Goal: Transaction & Acquisition: Obtain resource

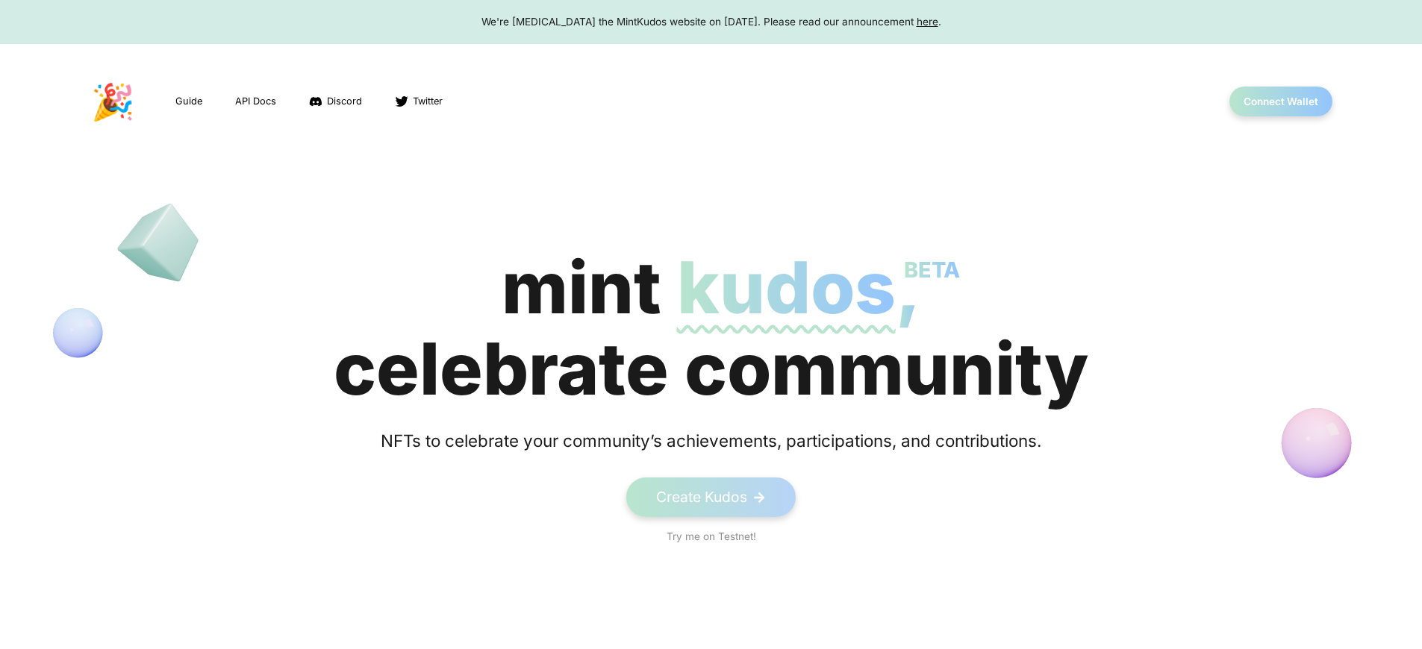
click at [711, 328] on span "kudos BETA" at bounding box center [786, 287] width 219 height 87
click at [1280, 102] on button "Connect Wallet" at bounding box center [1281, 102] width 107 height 31
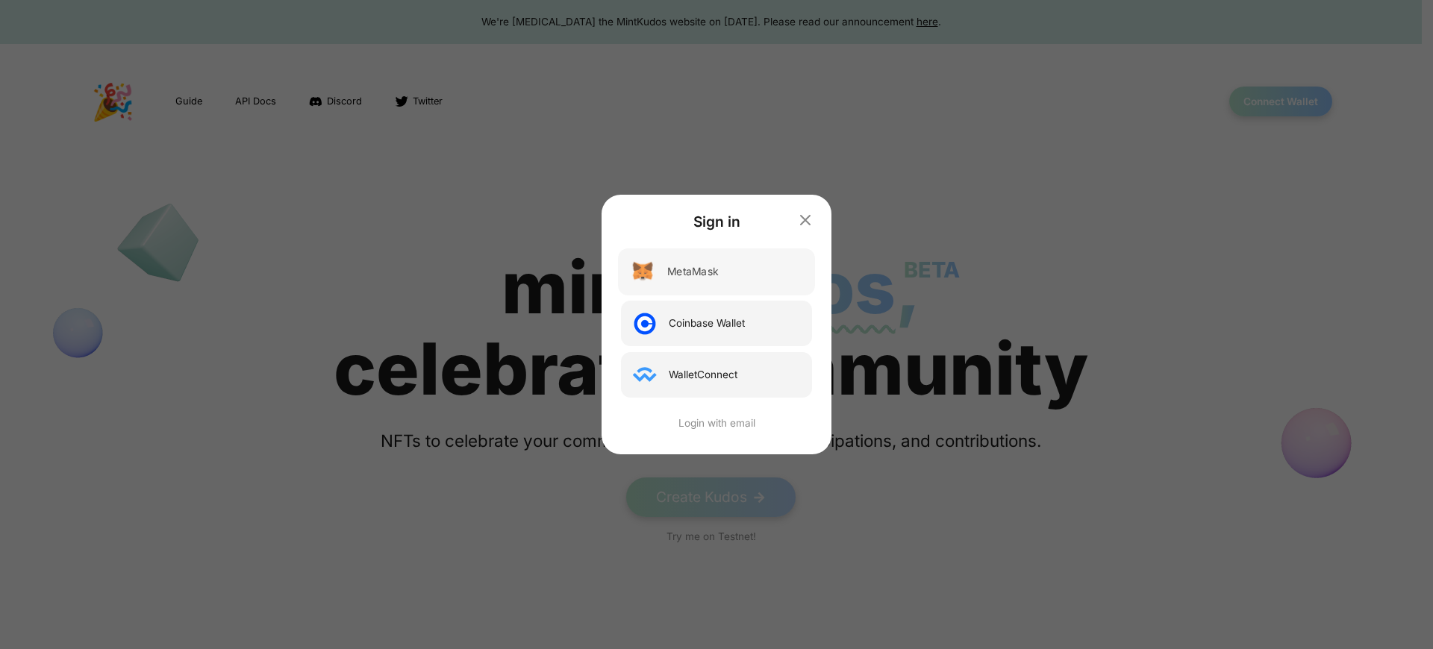
click at [694, 272] on div "MetaMask" at bounding box center [692, 272] width 51 height 16
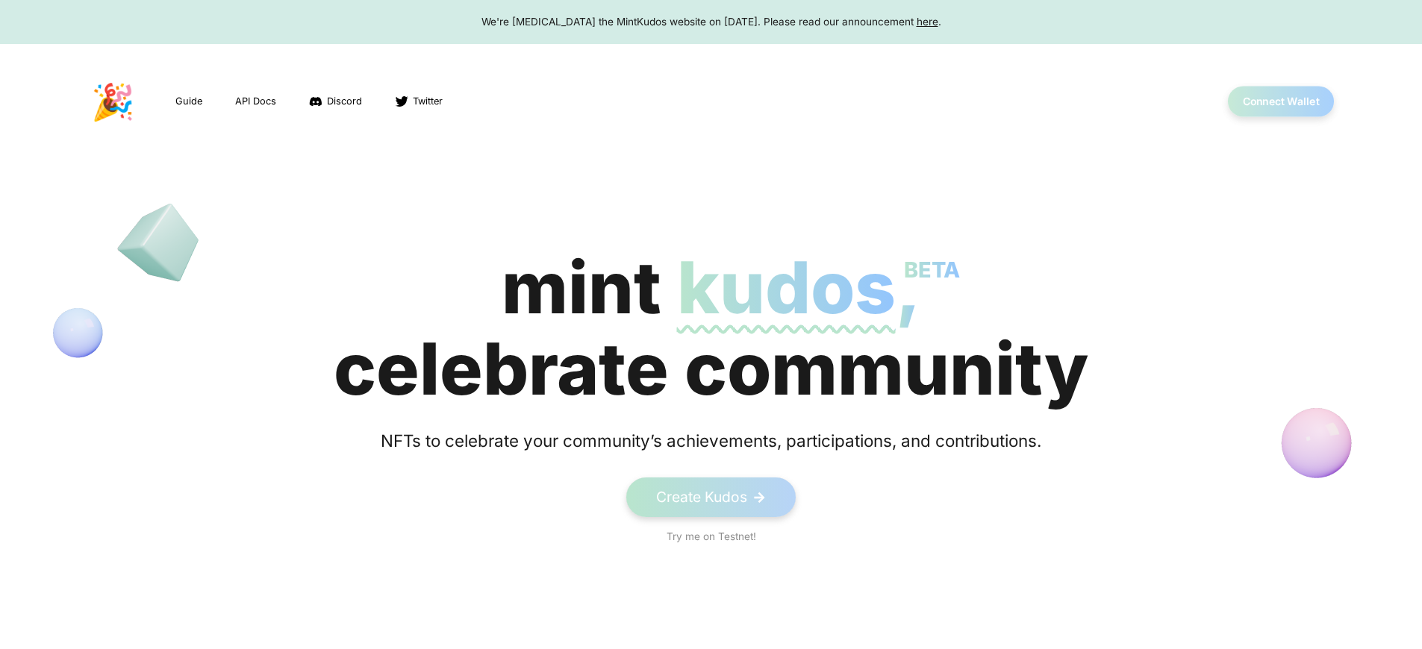
click at [1280, 102] on button "Connect Wallet" at bounding box center [1281, 102] width 107 height 31
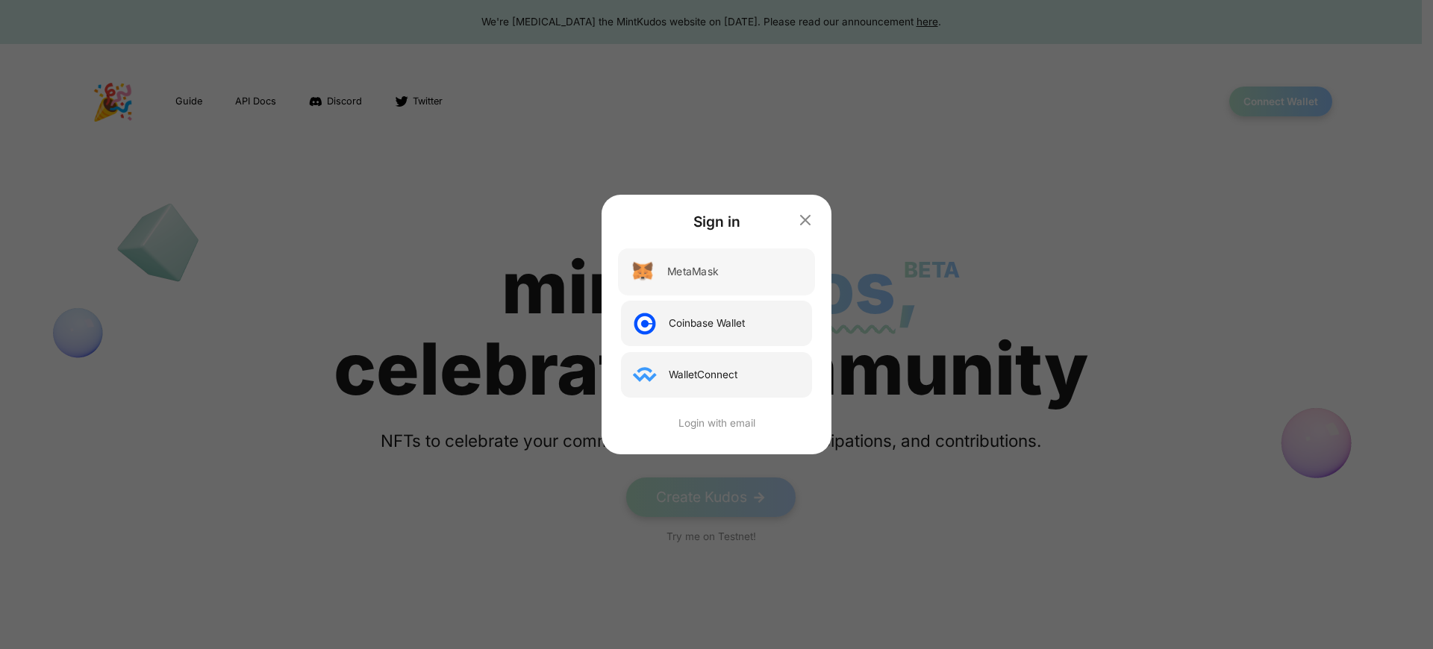
click at [694, 272] on div "MetaMask" at bounding box center [692, 272] width 51 height 16
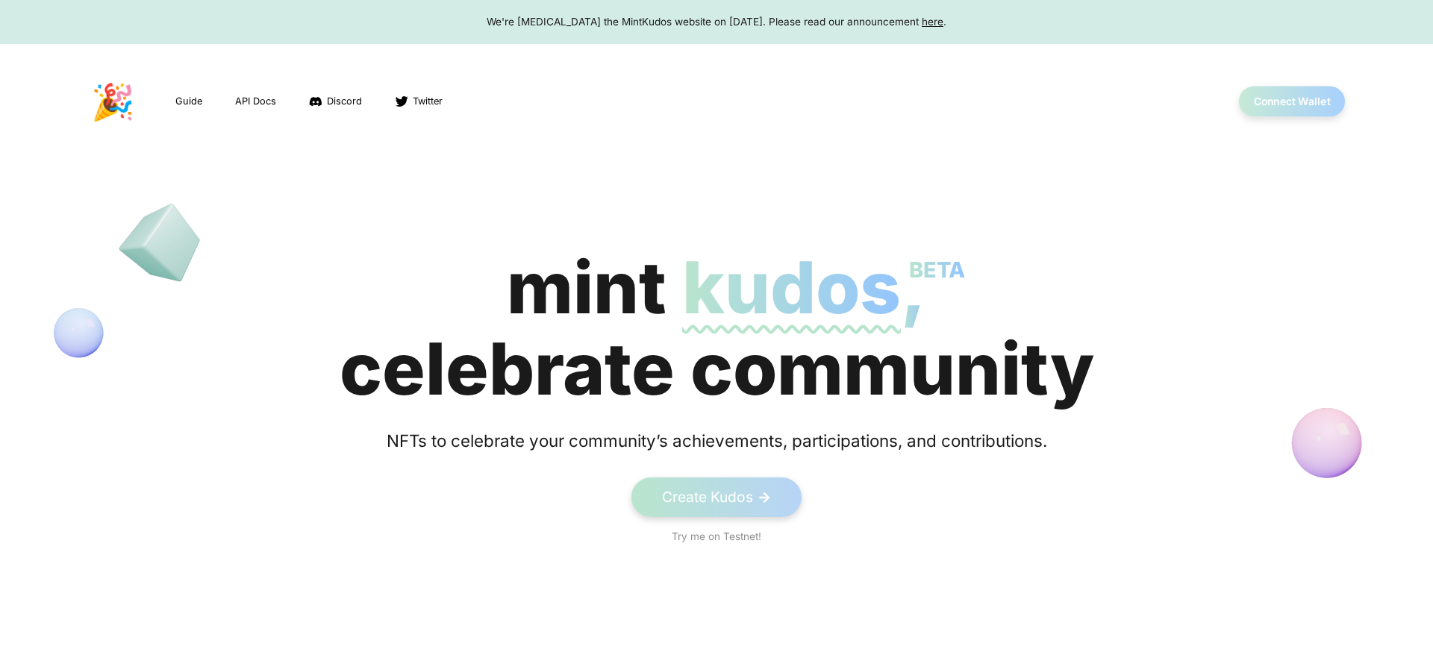
click at [1280, 102] on button "Connect Wallet" at bounding box center [1292, 102] width 107 height 31
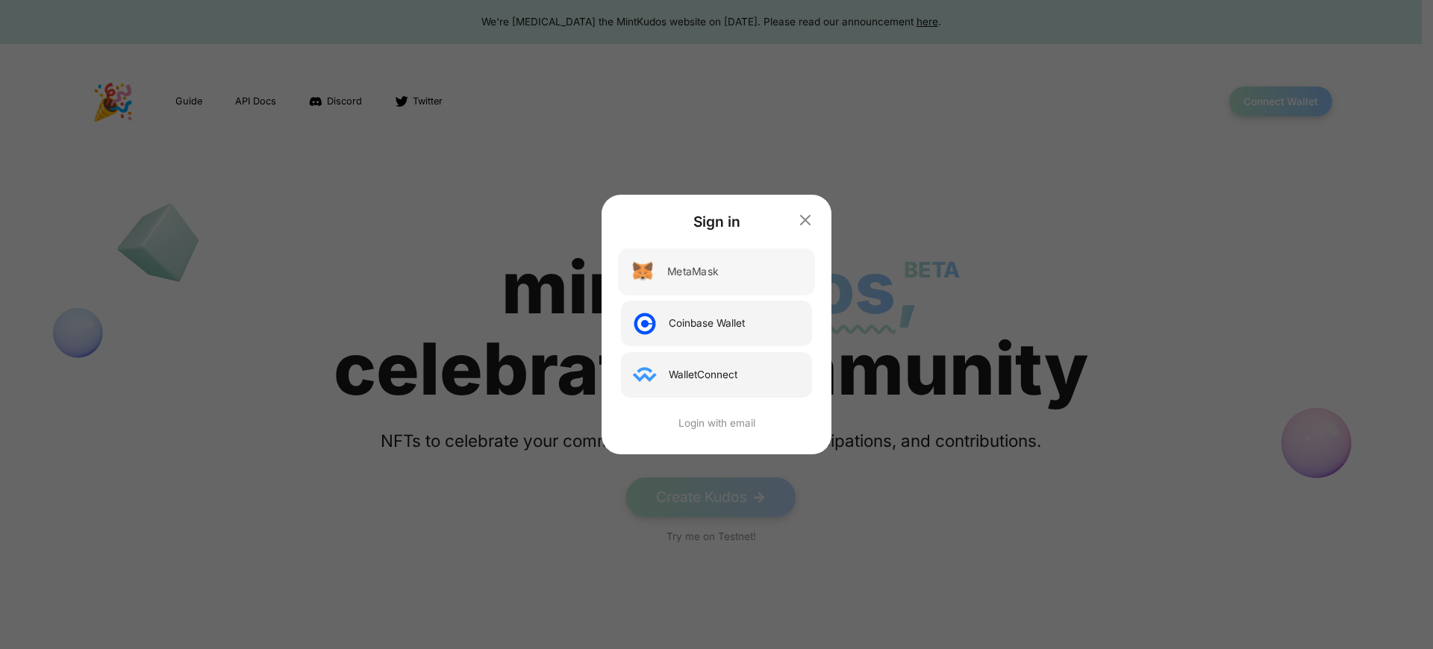
click at [694, 272] on div "MetaMask" at bounding box center [692, 272] width 51 height 16
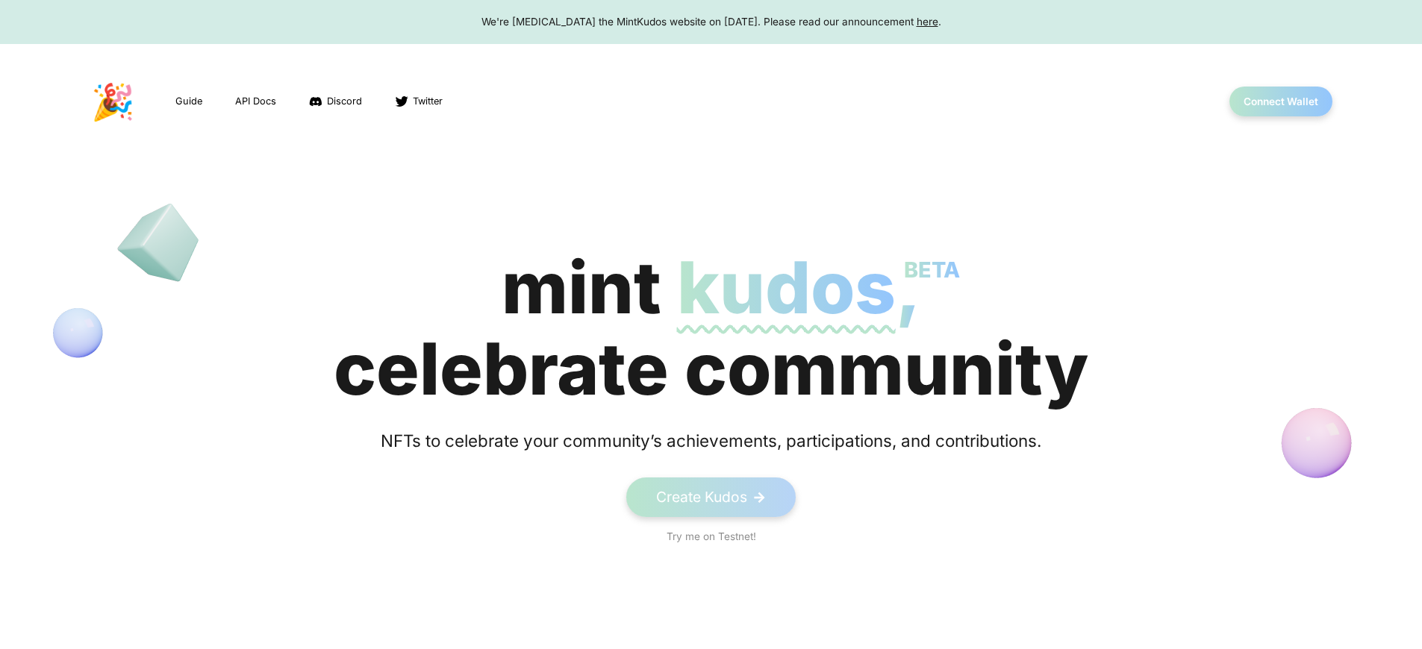
click at [711, 22] on div "We're sunsetting the MintKudos website on August 5th, 2023. Please read our ann…" at bounding box center [711, 21] width 1394 height 15
click at [1280, 102] on button "Connect Wallet" at bounding box center [1281, 102] width 107 height 31
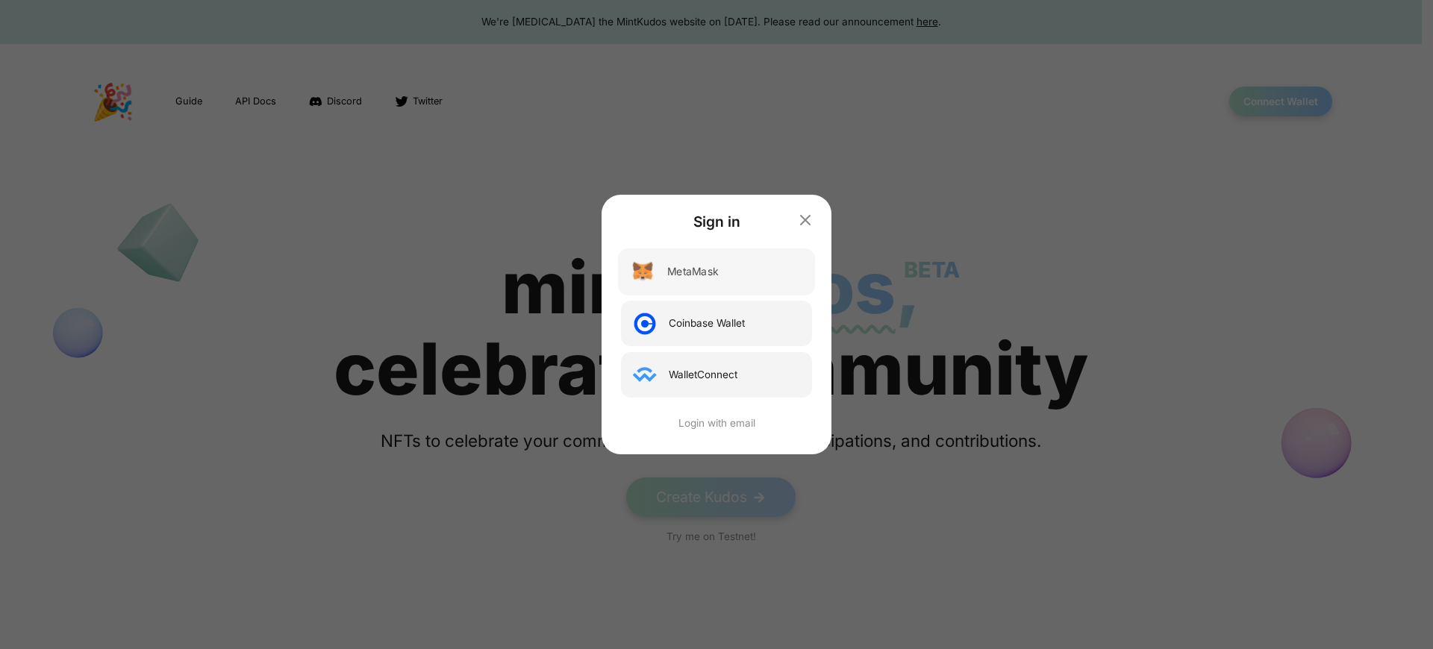
click at [694, 272] on div "MetaMask" at bounding box center [692, 272] width 51 height 16
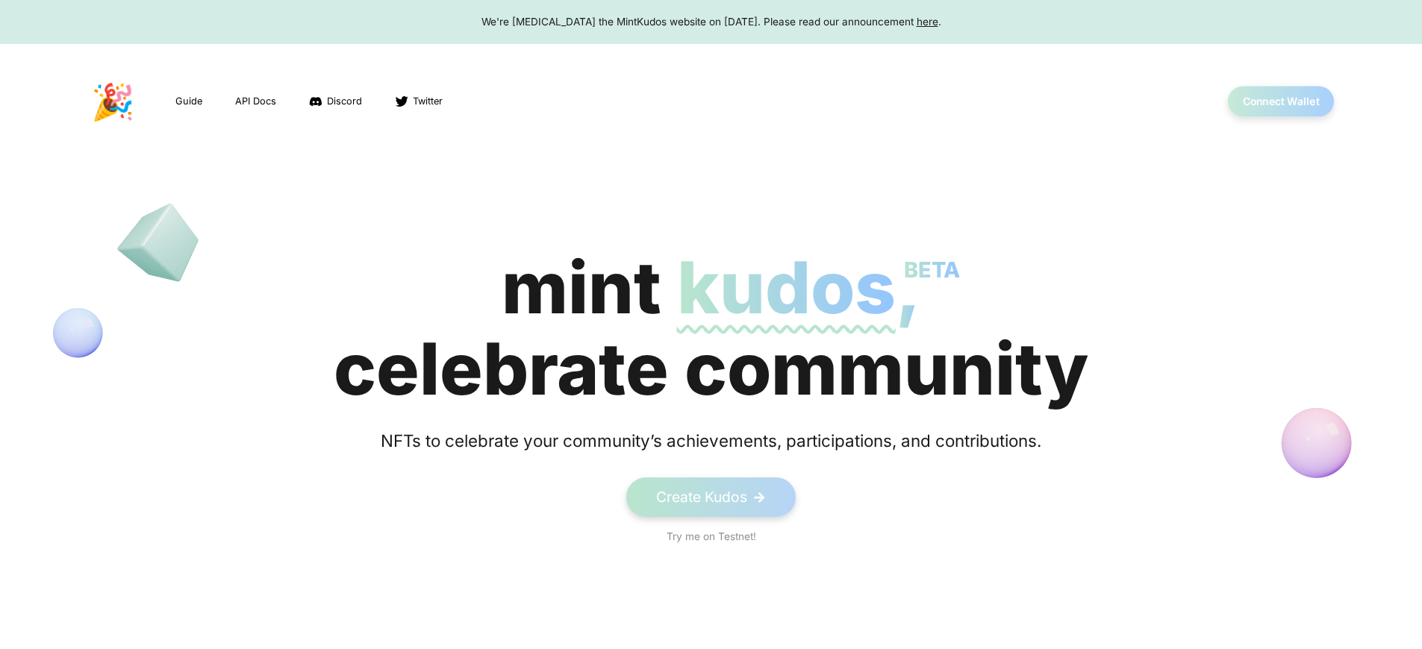
click at [1280, 102] on button "Connect Wallet" at bounding box center [1281, 102] width 107 height 31
click at [711, 328] on span "kudos BETA" at bounding box center [786, 287] width 219 height 87
click at [1280, 102] on button "Connect Wallet" at bounding box center [1281, 102] width 107 height 31
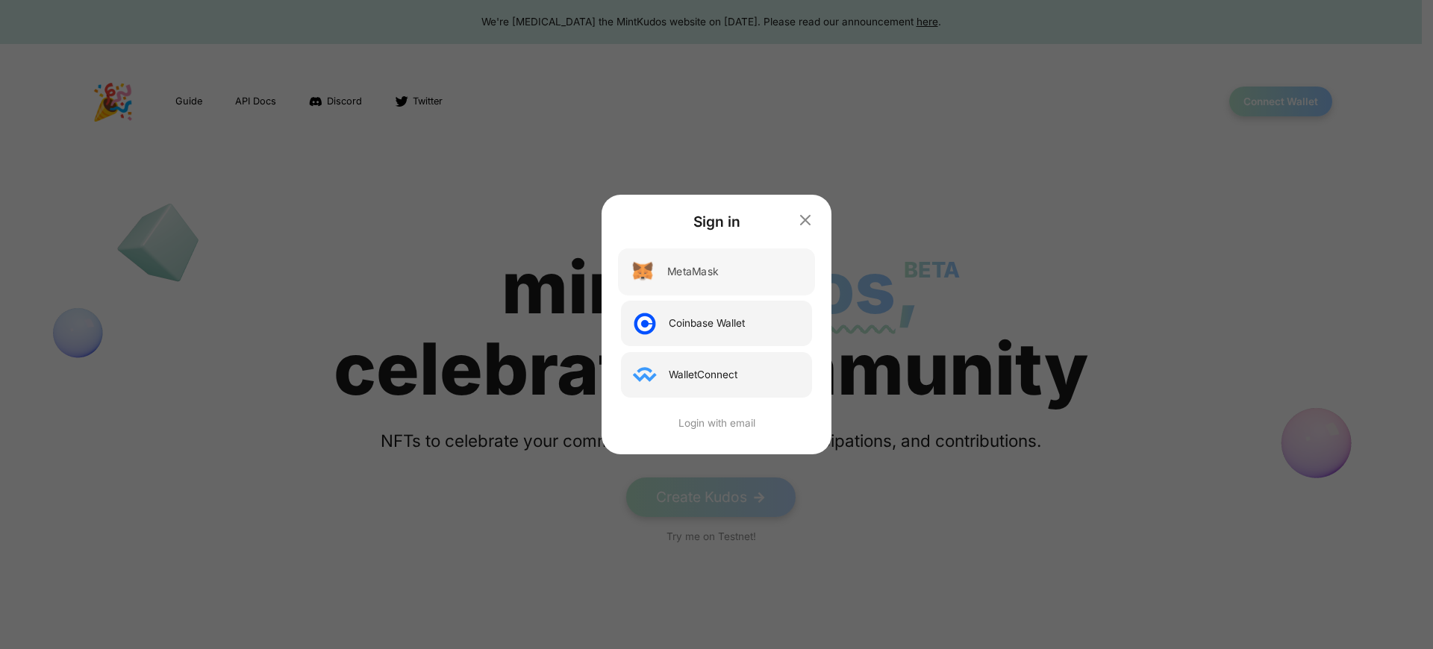
click at [694, 272] on div "MetaMask" at bounding box center [692, 272] width 51 height 16
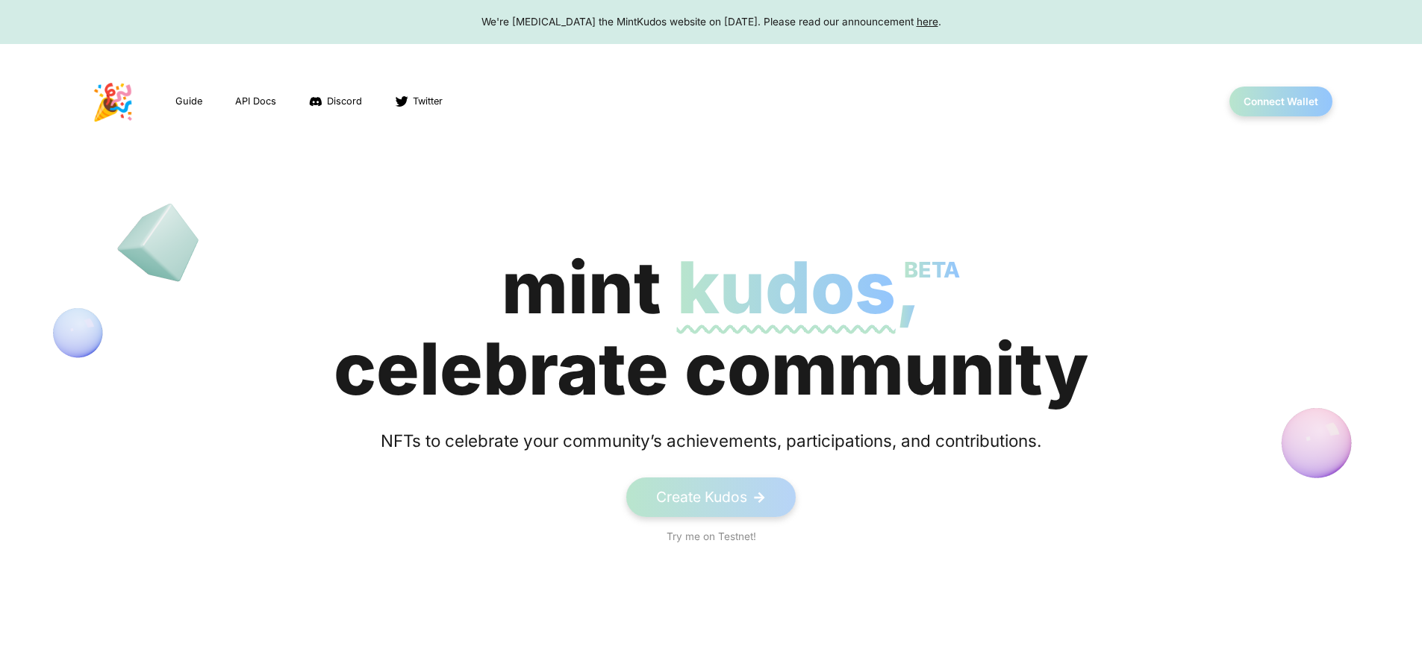
click at [711, 22] on div "We're [MEDICAL_DATA] the MintKudos website on [DATE]. Please read our announcem…" at bounding box center [711, 21] width 1394 height 15
click at [711, 22] on div "We're sunsetting the MintKudos website on August 5th, 2023. Please read our ann…" at bounding box center [711, 21] width 1394 height 15
click at [1280, 102] on button "Connect Wallet" at bounding box center [1281, 102] width 107 height 31
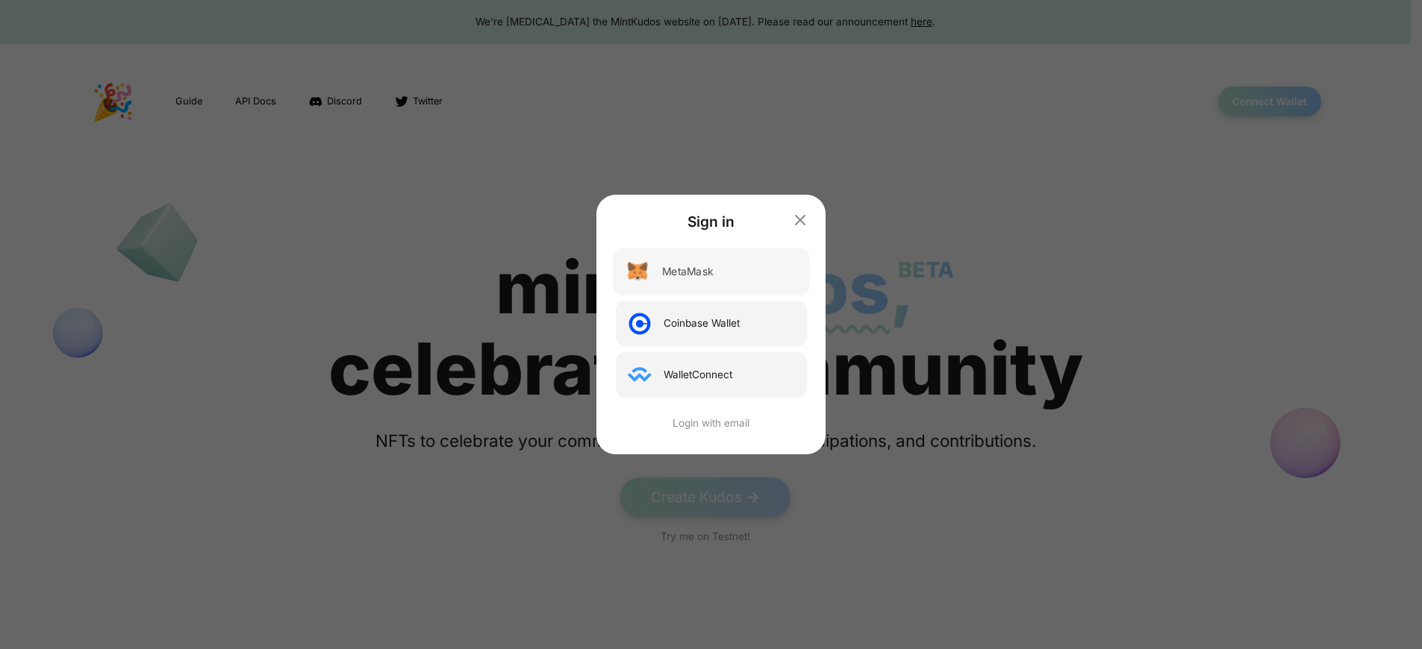
click at [694, 272] on div "MetaMask" at bounding box center [687, 272] width 51 height 16
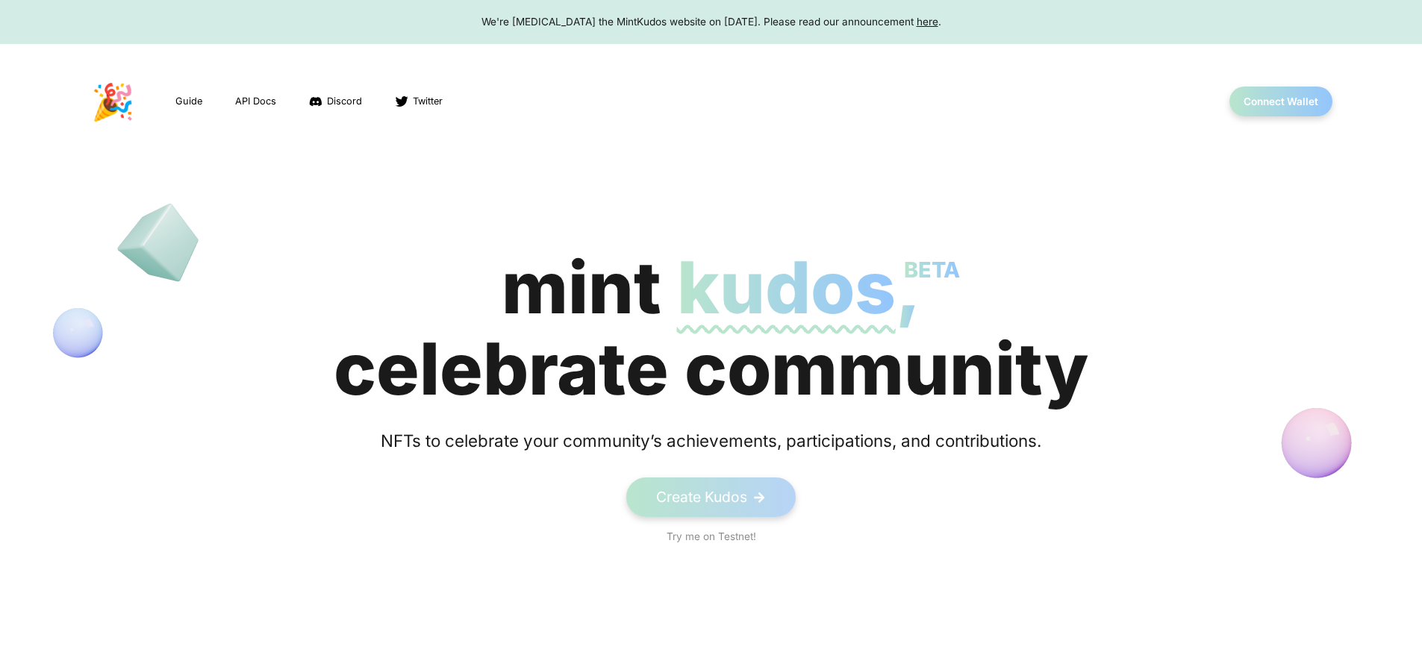
click at [711, 22] on div "We're sunsetting the MintKudos website on August 5th, 2023. Please read our ann…" at bounding box center [711, 21] width 1394 height 15
click at [1280, 102] on button "Connect Wallet" at bounding box center [1281, 102] width 107 height 31
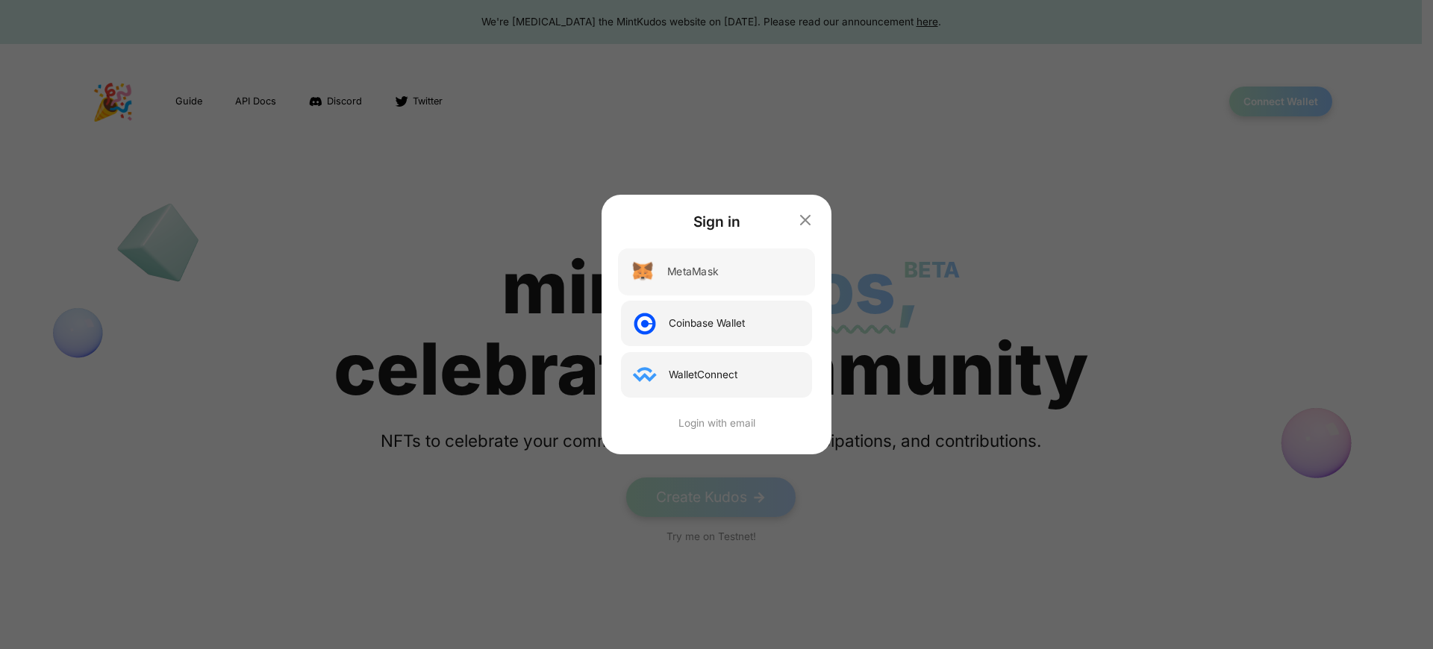
click at [694, 272] on div "MetaMask" at bounding box center [692, 272] width 51 height 16
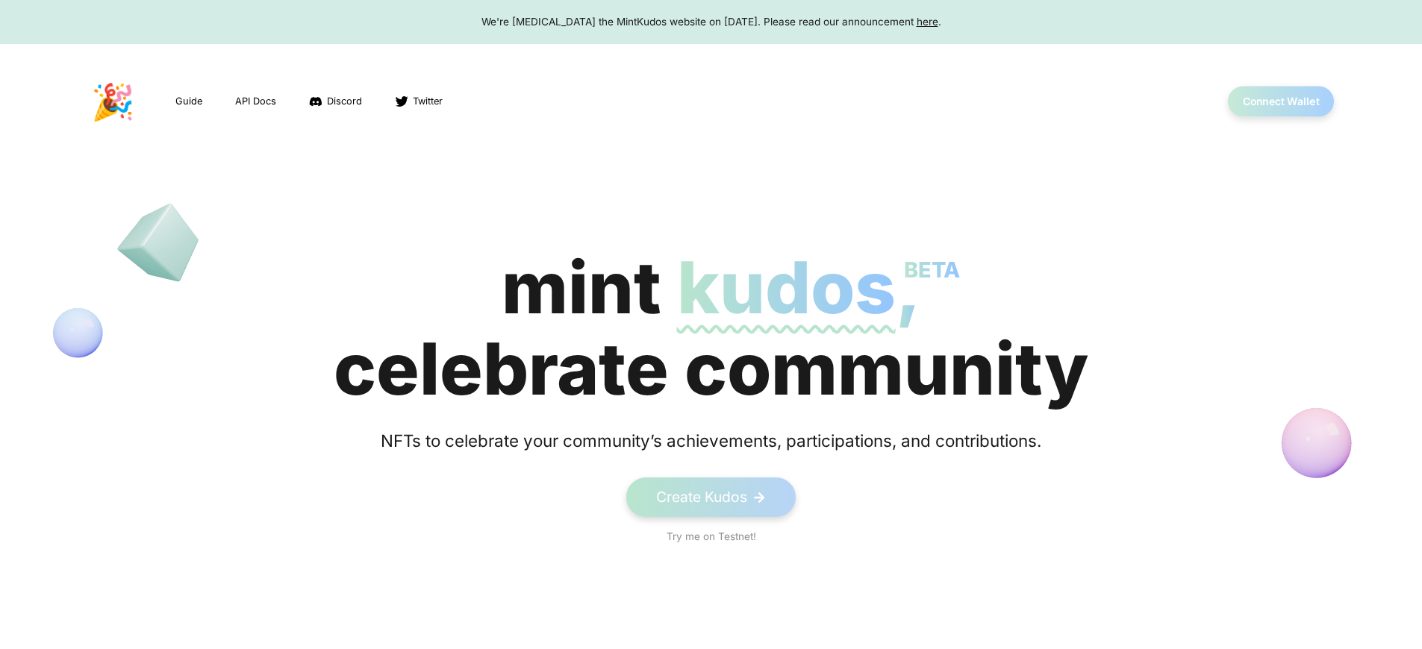
click at [1280, 102] on button "Connect Wallet" at bounding box center [1281, 102] width 107 height 31
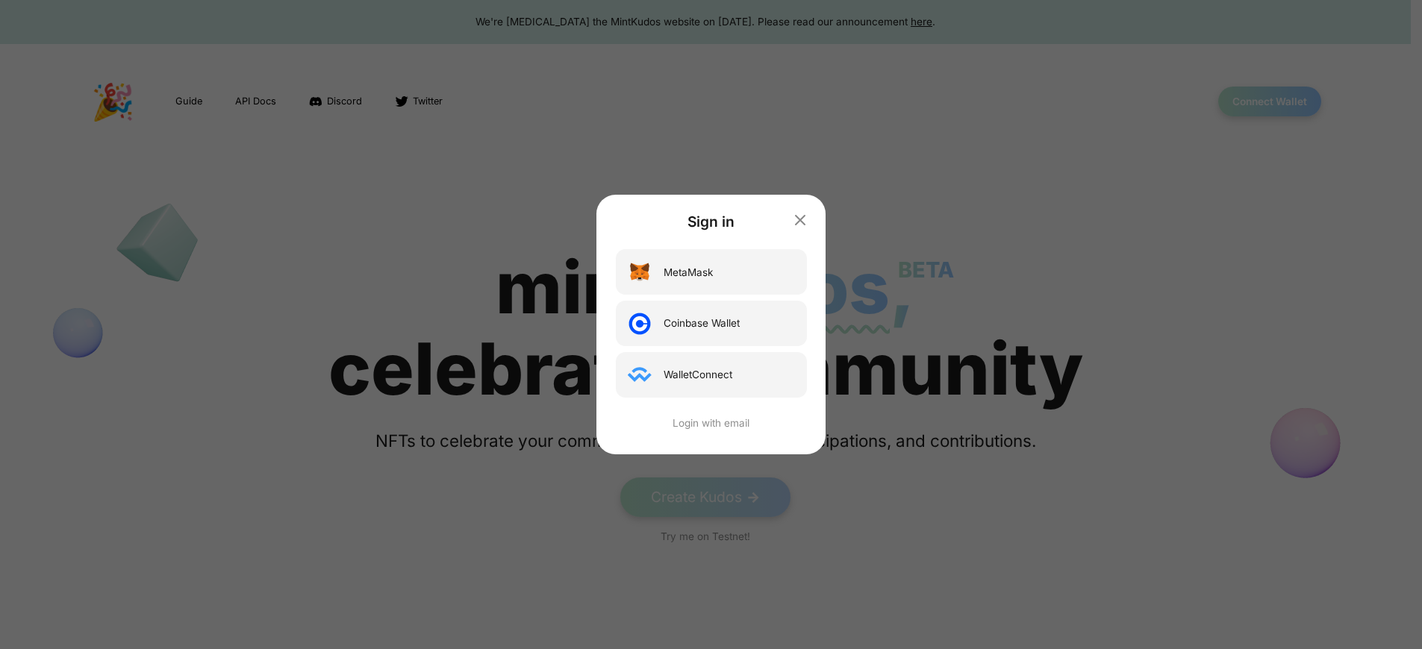
click at [1280, 102] on div "Sign in MetaMask Coinbase Wallet WalletConnect Login with email" at bounding box center [711, 324] width 1422 height 649
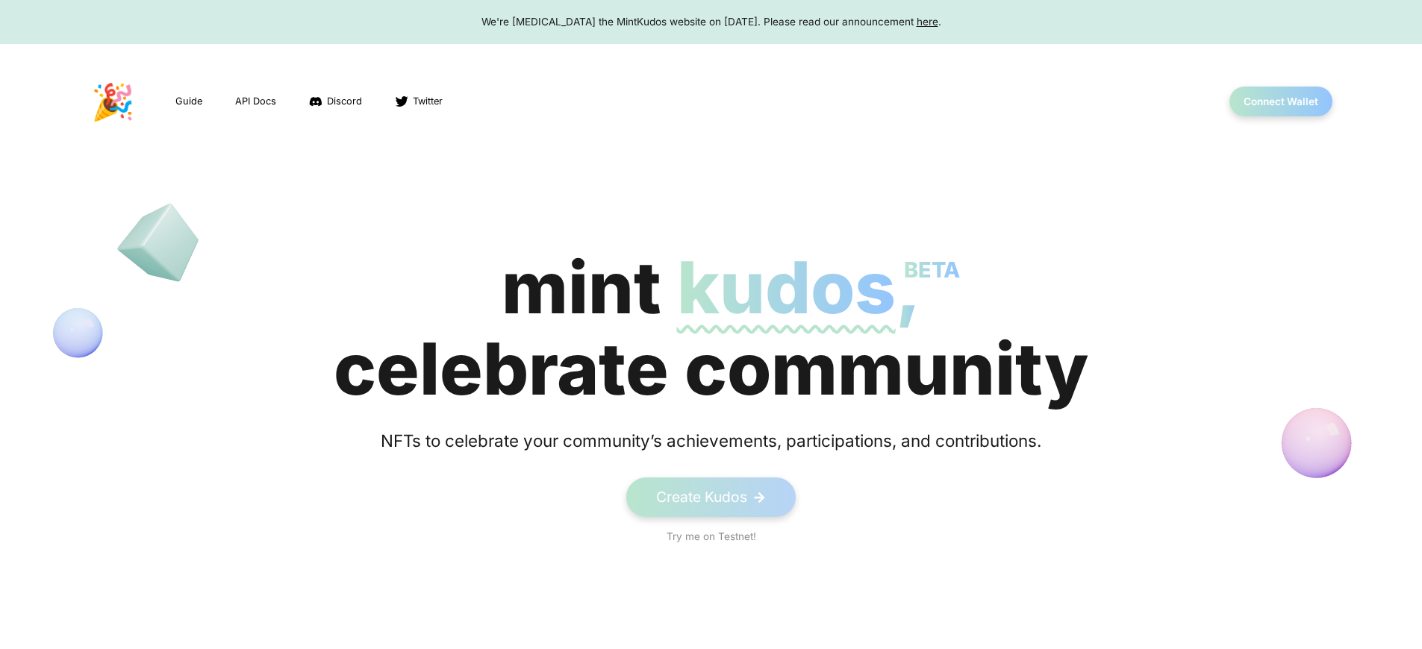
click at [711, 328] on span "kudos BETA" at bounding box center [786, 287] width 219 height 87
click at [1280, 102] on button "Connect Wallet" at bounding box center [1281, 102] width 107 height 31
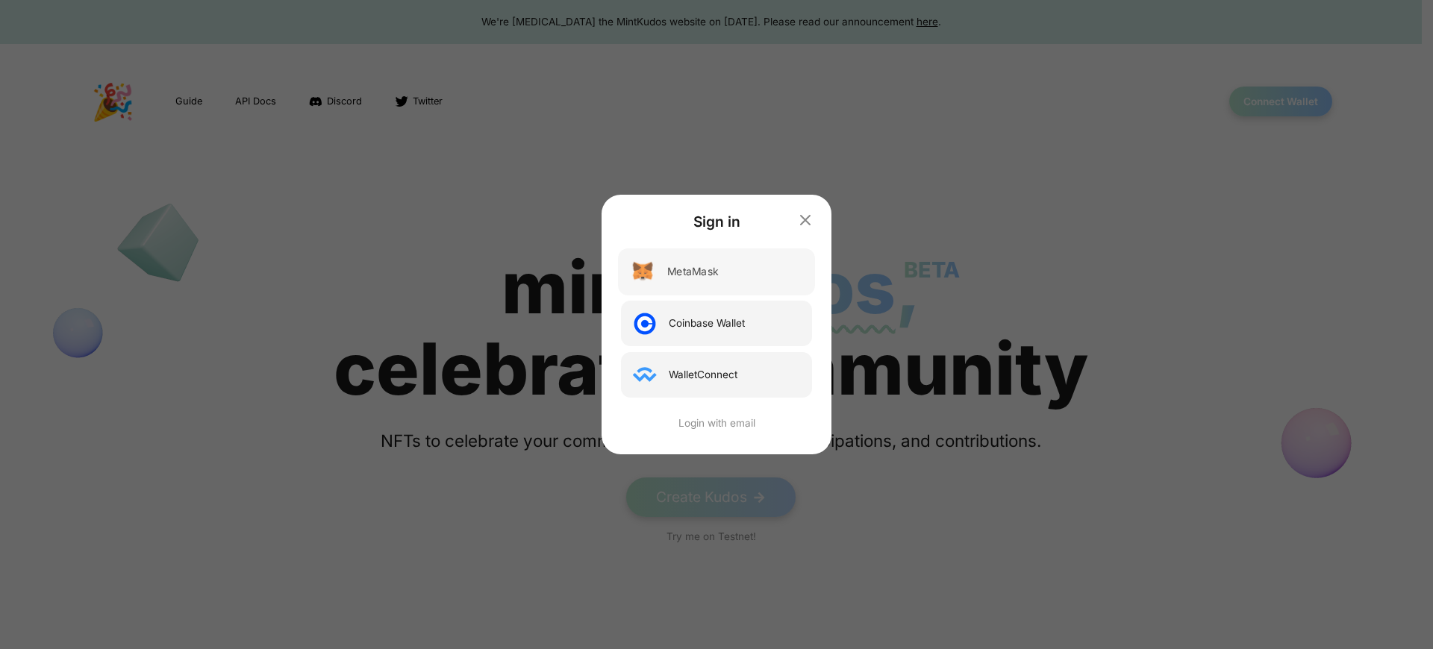
click at [694, 272] on div "MetaMask" at bounding box center [692, 272] width 51 height 16
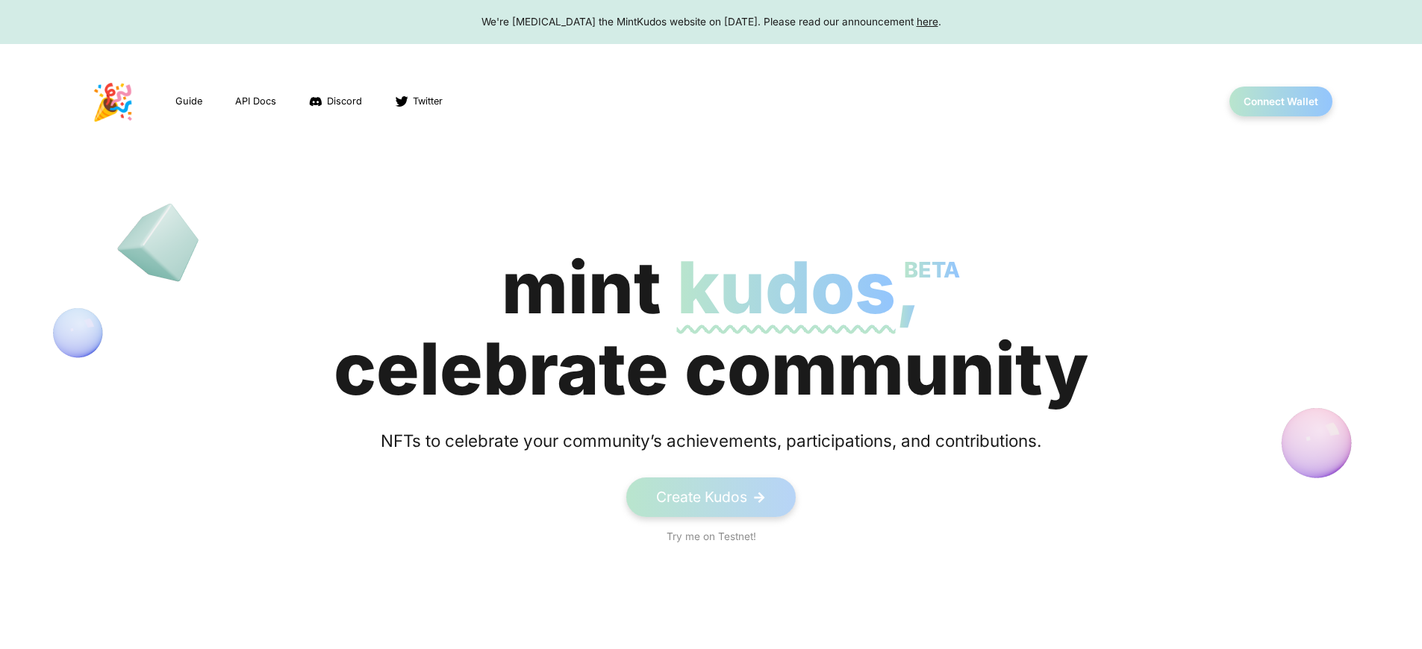
click at [711, 328] on span "kudos BETA" at bounding box center [786, 287] width 219 height 87
click at [711, 22] on div "We're [MEDICAL_DATA] the MintKudos website on [DATE]. Please read our announcem…" at bounding box center [711, 21] width 1394 height 15
click at [1280, 102] on button "Connect Wallet" at bounding box center [1281, 102] width 107 height 31
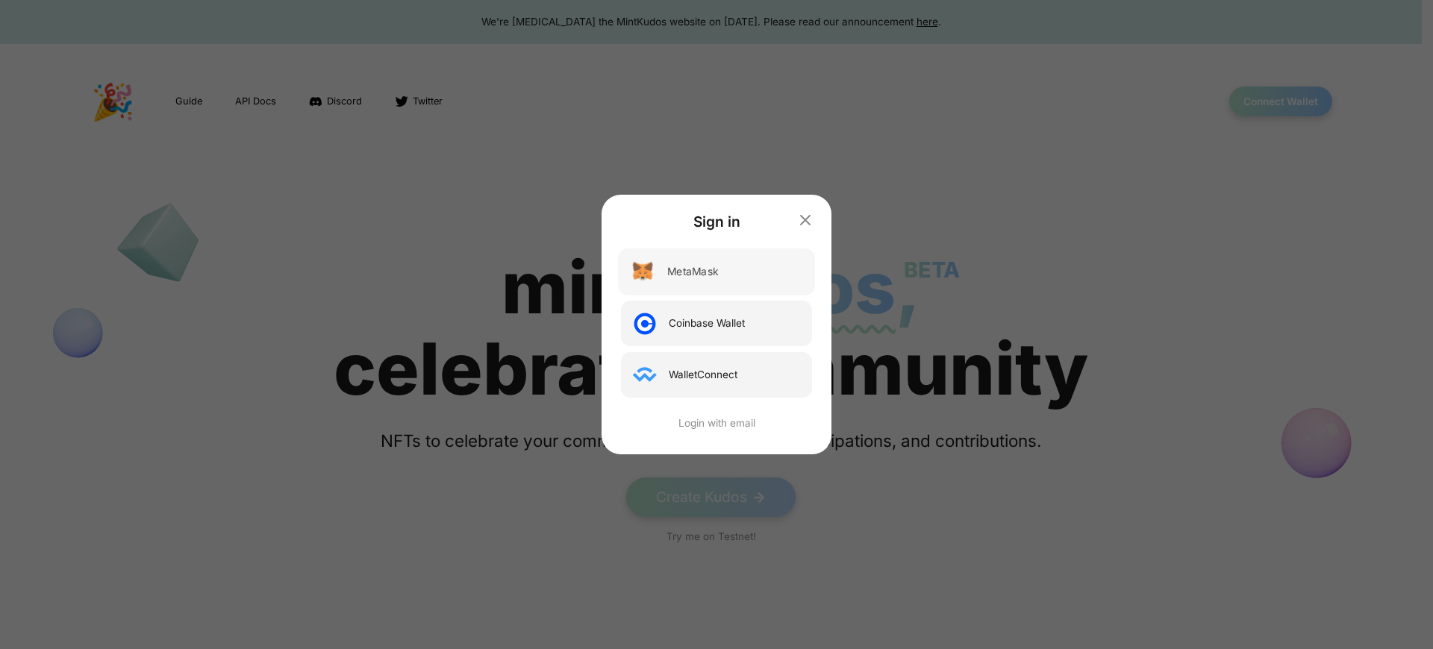
click at [694, 272] on div "MetaMask" at bounding box center [692, 272] width 51 height 16
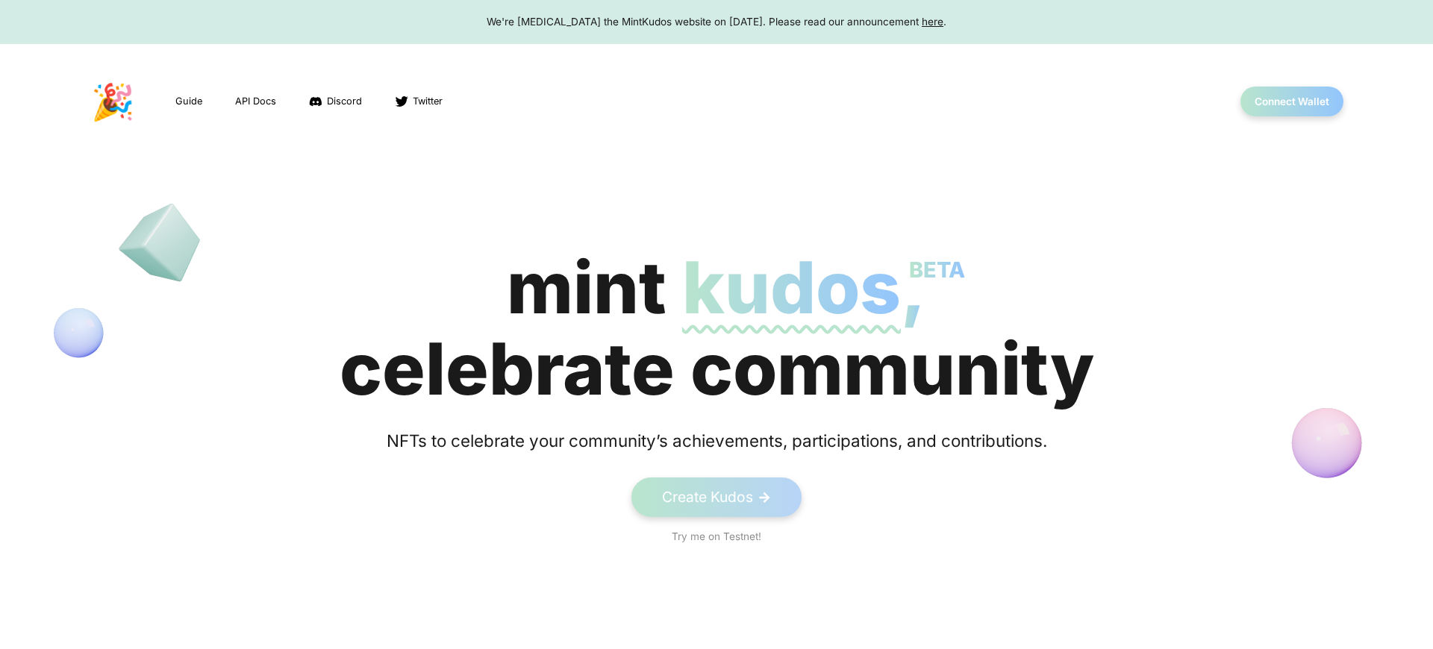
click at [711, 328] on span "kudos BETA" at bounding box center [791, 287] width 219 height 87
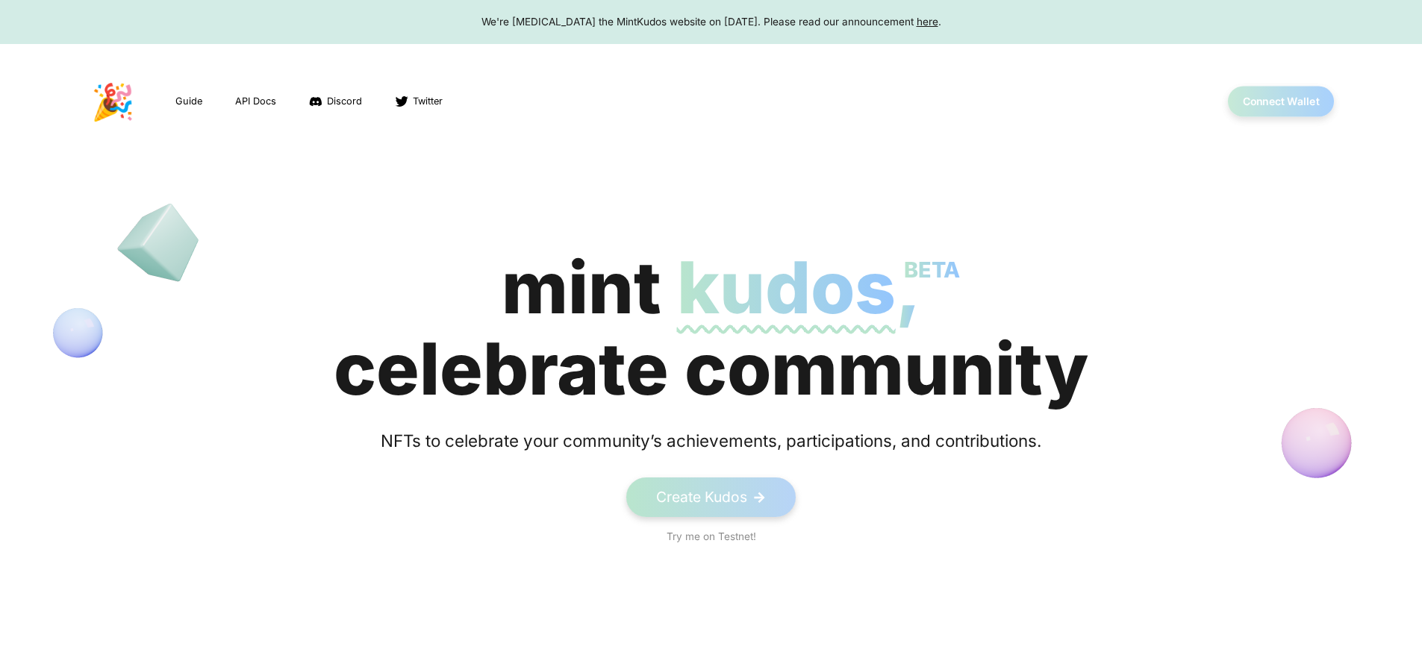
click at [1280, 102] on button "Connect Wallet" at bounding box center [1281, 102] width 107 height 31
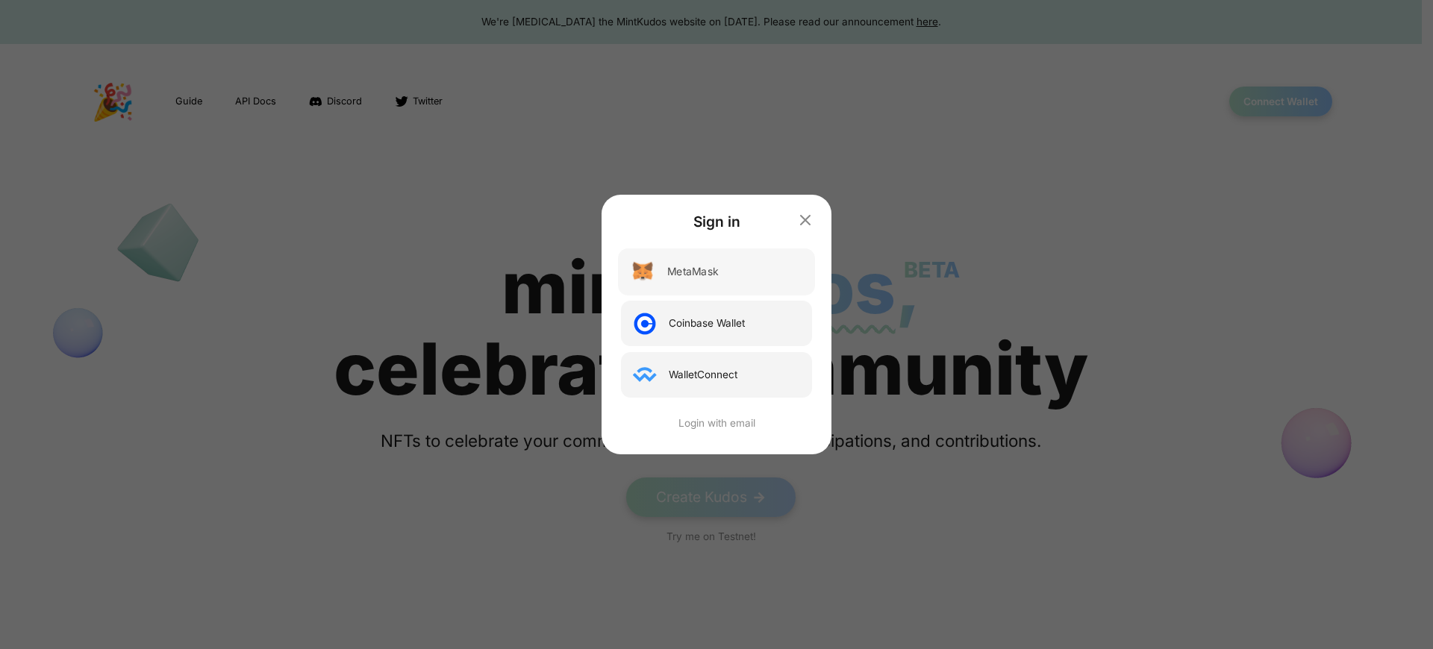
click at [694, 272] on div "MetaMask" at bounding box center [692, 272] width 51 height 16
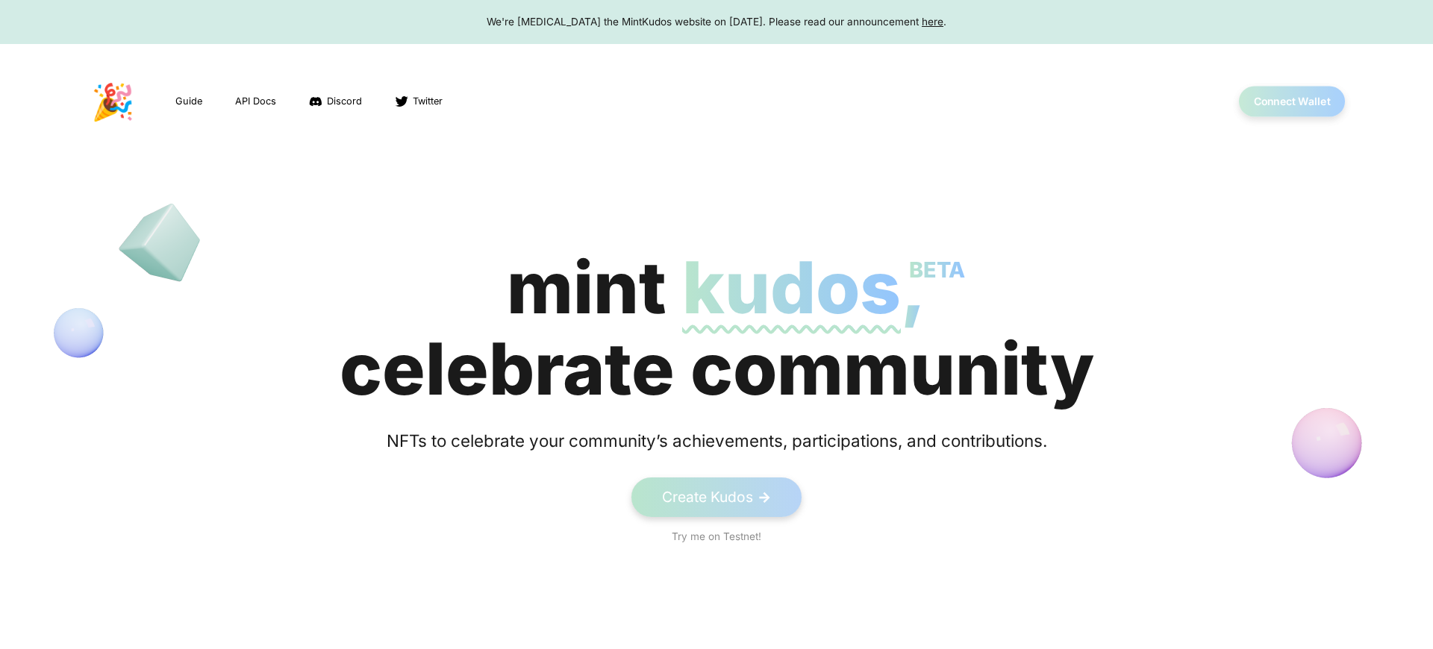
click at [1280, 102] on button "Connect Wallet" at bounding box center [1292, 102] width 107 height 31
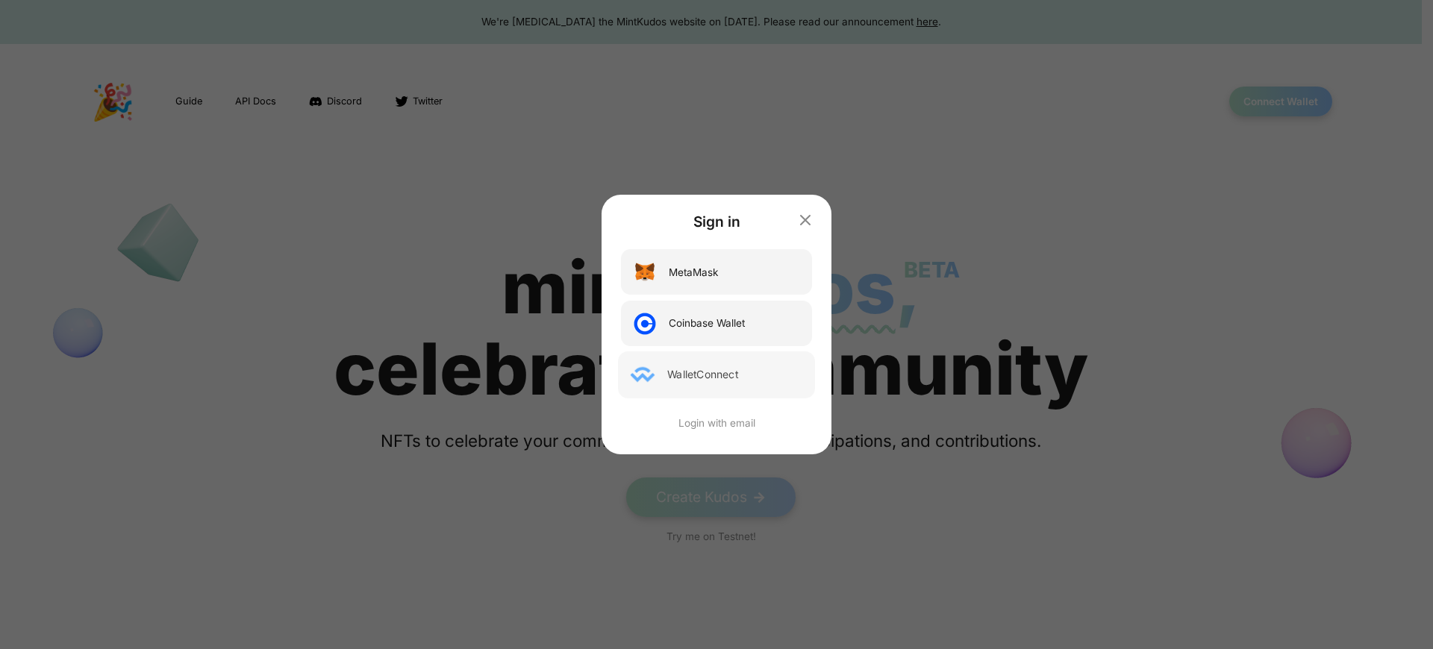
click at [703, 375] on div "WalletConnect" at bounding box center [702, 375] width 71 height 16
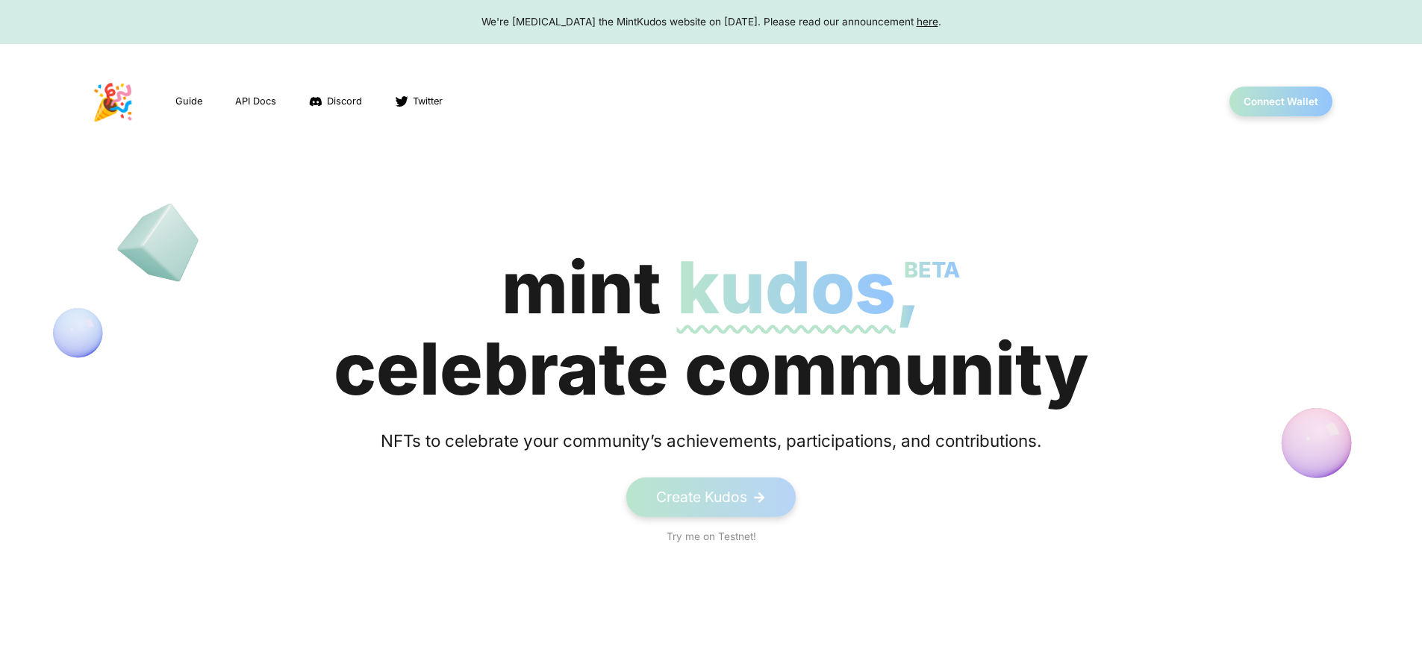
click at [711, 328] on span "kudos BETA" at bounding box center [786, 287] width 219 height 87
click at [1280, 102] on button "Connect Wallet" at bounding box center [1281, 102] width 107 height 31
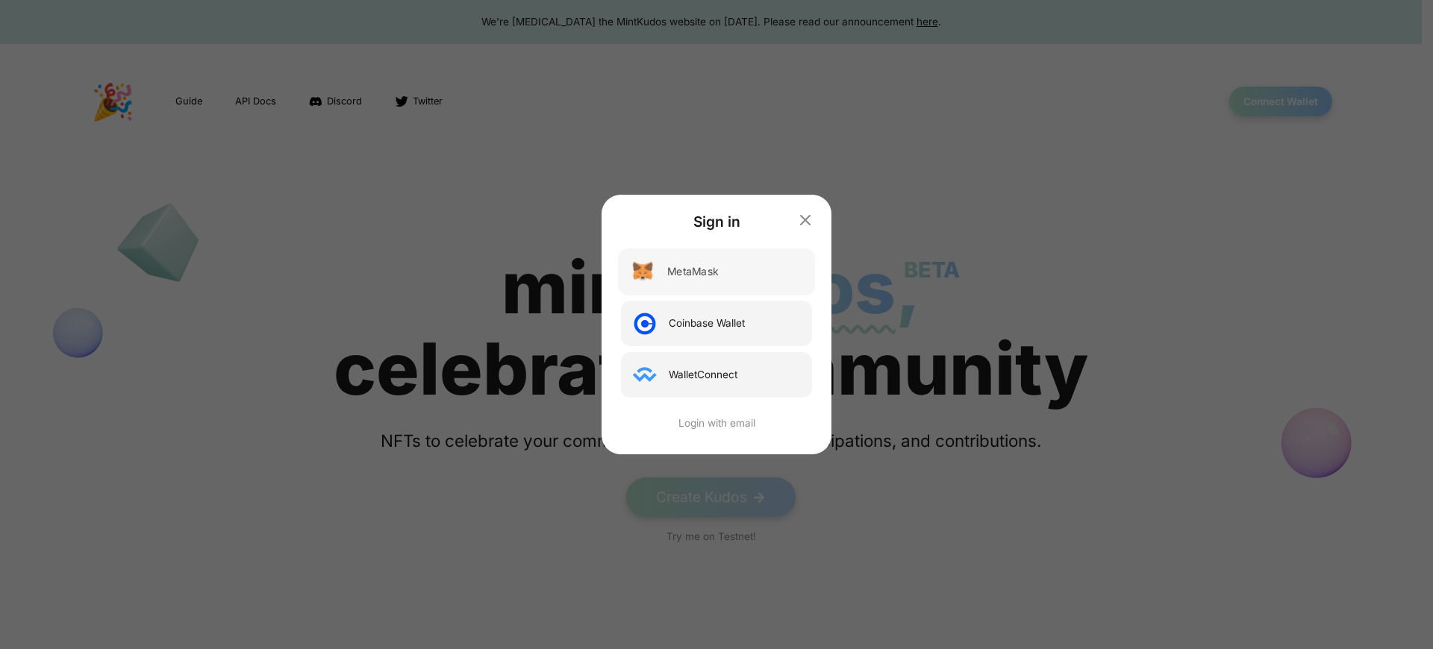
click at [694, 272] on div "MetaMask" at bounding box center [692, 272] width 51 height 16
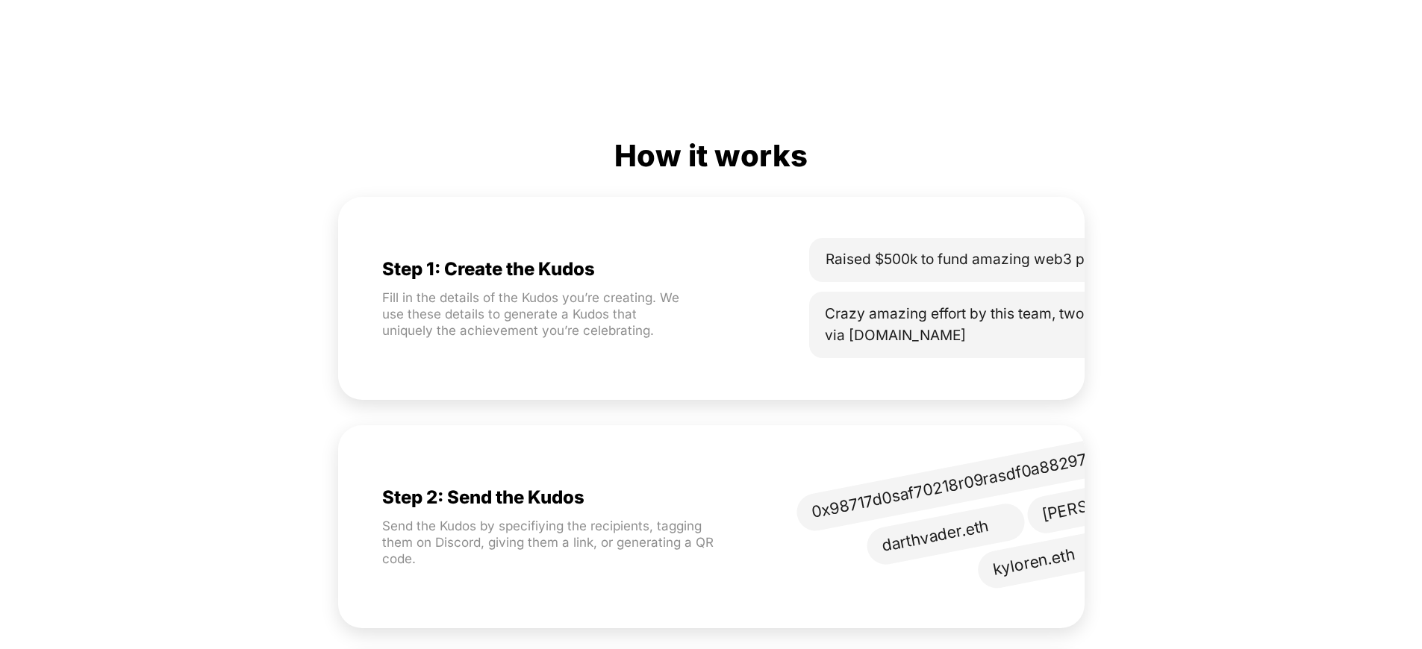
scroll to position [0, 99]
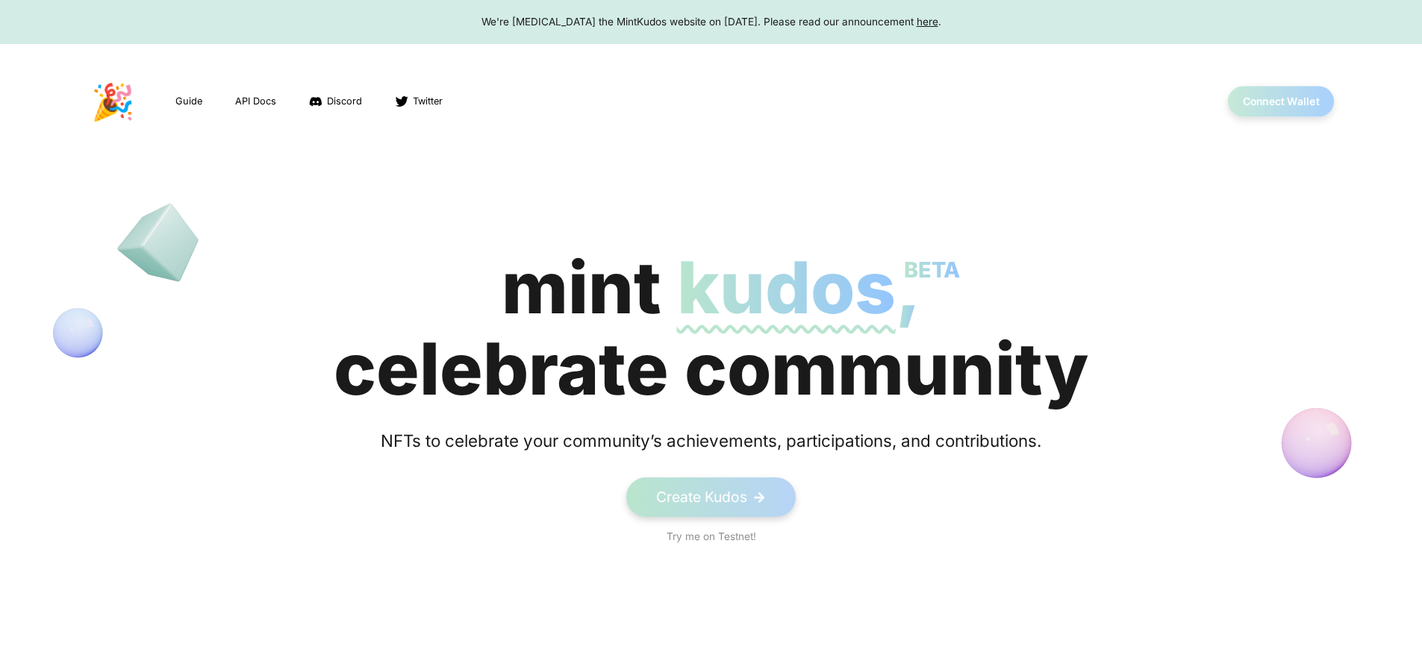
click at [1280, 102] on button "Connect Wallet" at bounding box center [1281, 102] width 107 height 31
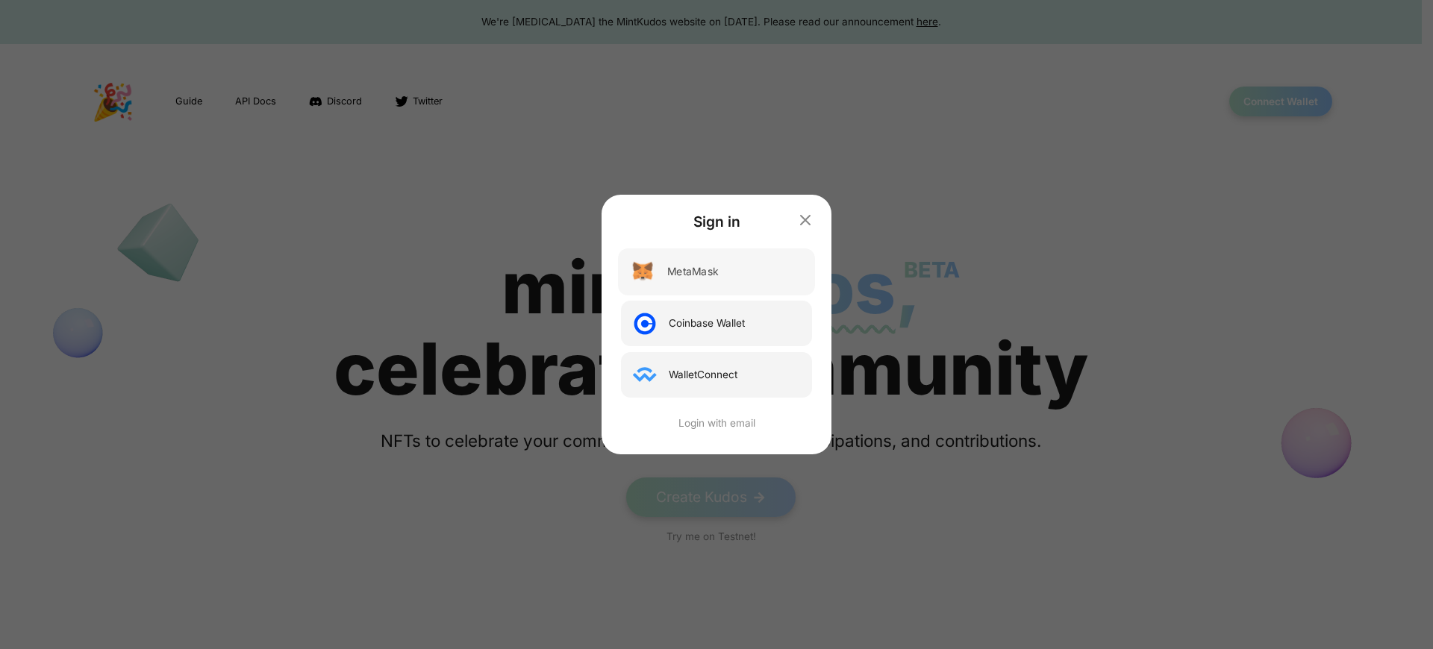
click at [694, 272] on div "MetaMask" at bounding box center [692, 272] width 51 height 16
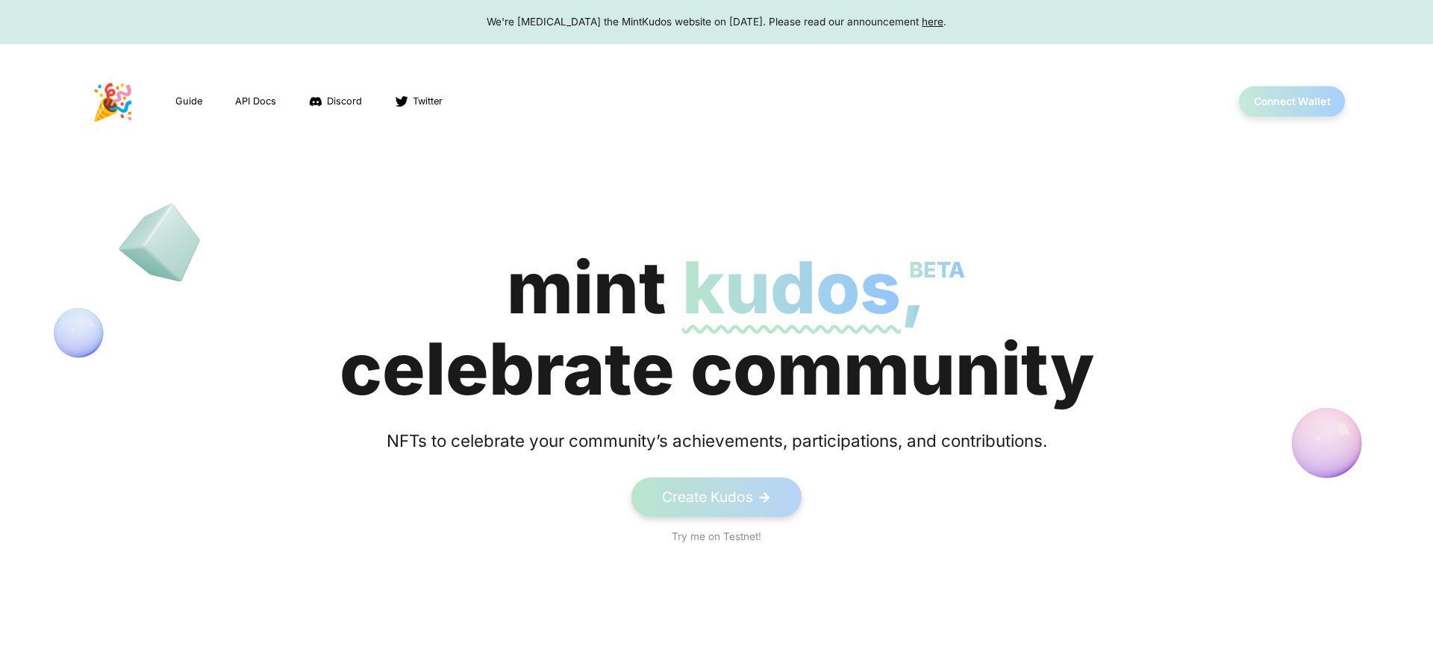
click at [1280, 102] on button "Connect Wallet" at bounding box center [1292, 102] width 107 height 31
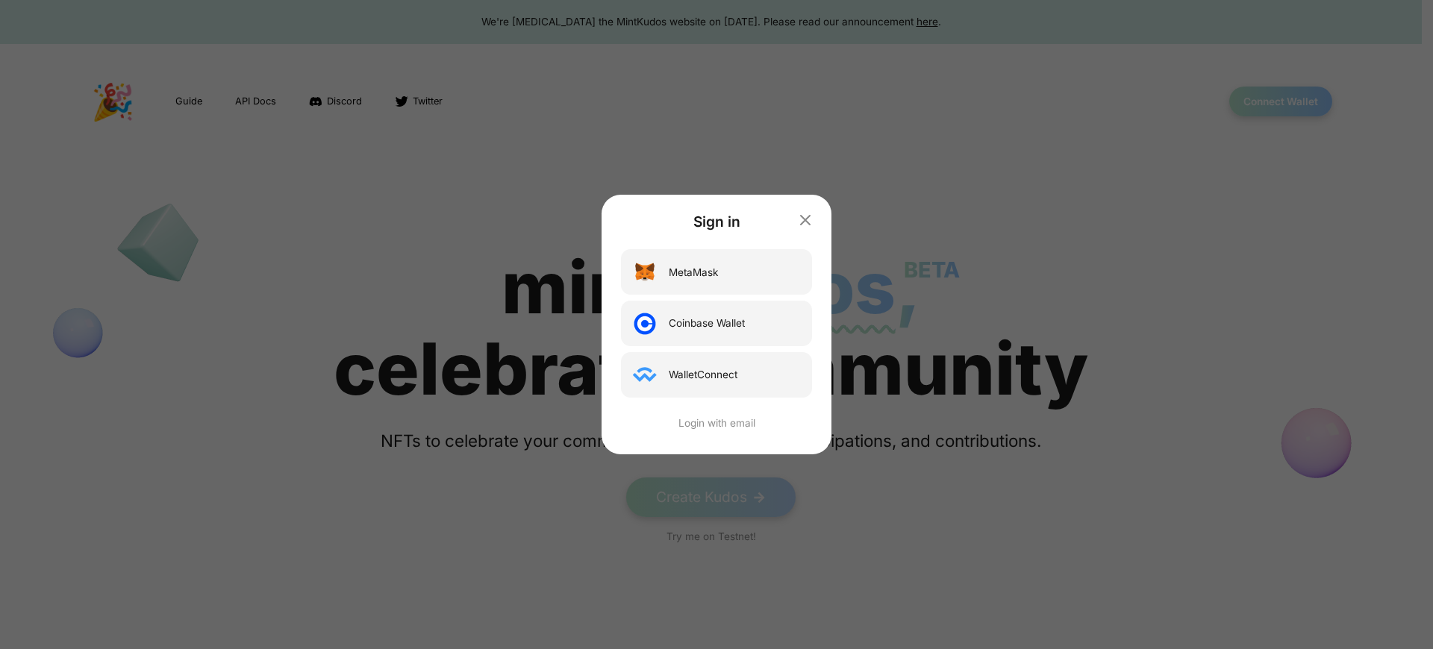
click at [711, 22] on div "Sign in MetaMask Coinbase Wallet WalletConnect Login with email" at bounding box center [716, 324] width 1433 height 649
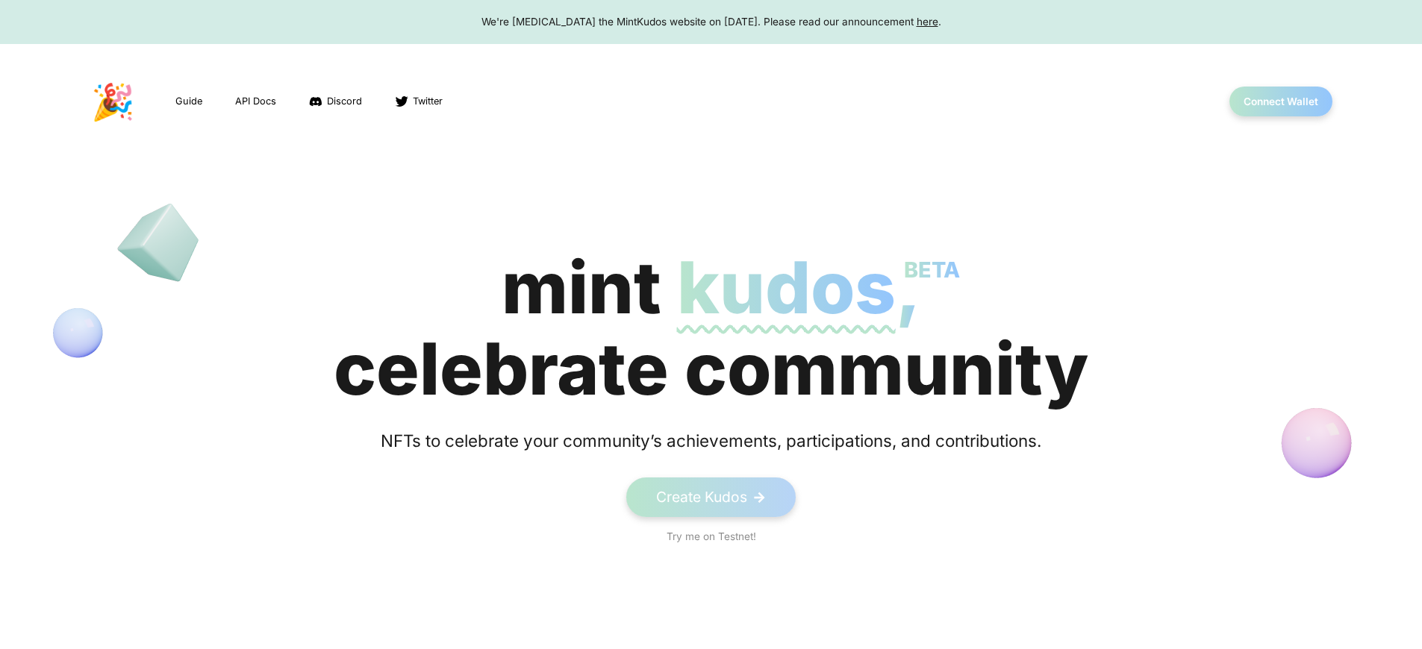
click at [711, 22] on div "We're [MEDICAL_DATA] the MintKudos website on [DATE]. Please read our announcem…" at bounding box center [711, 21] width 1394 height 15
click at [1280, 102] on button "Connect Wallet" at bounding box center [1281, 102] width 107 height 31
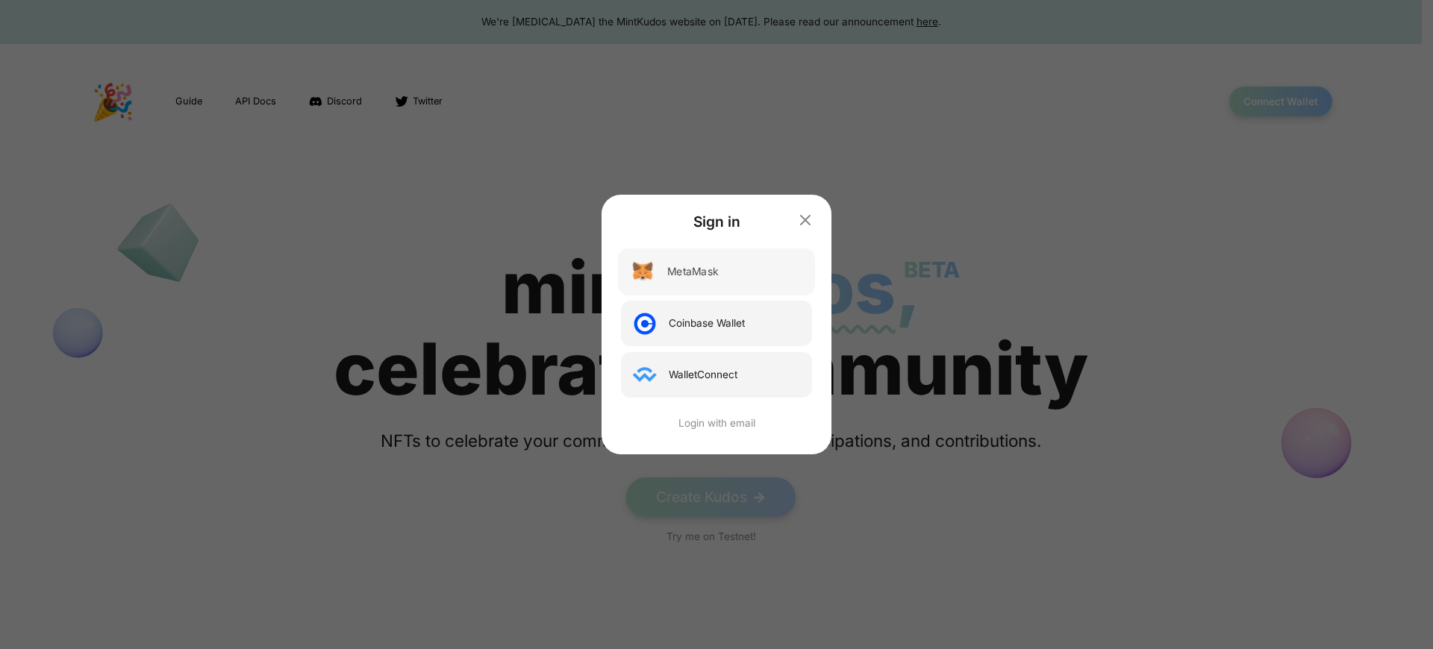
click at [694, 272] on div "MetaMask" at bounding box center [692, 272] width 51 height 16
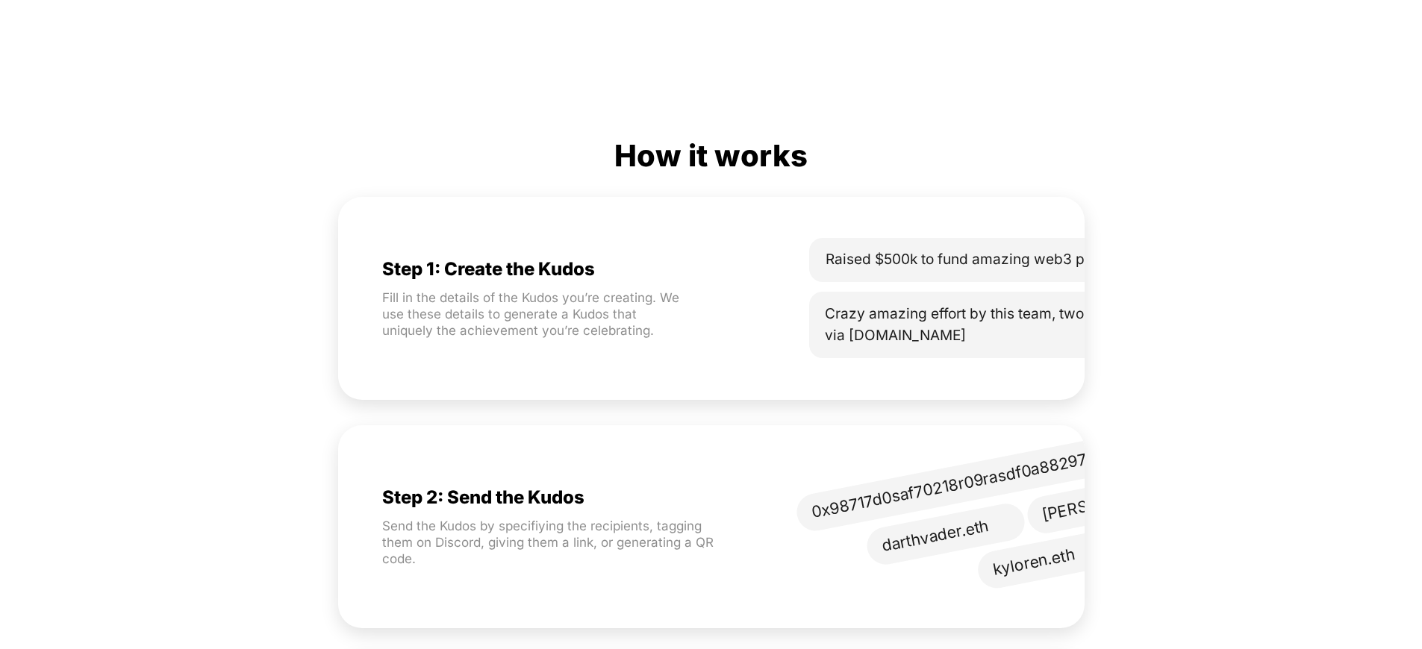
scroll to position [0, 99]
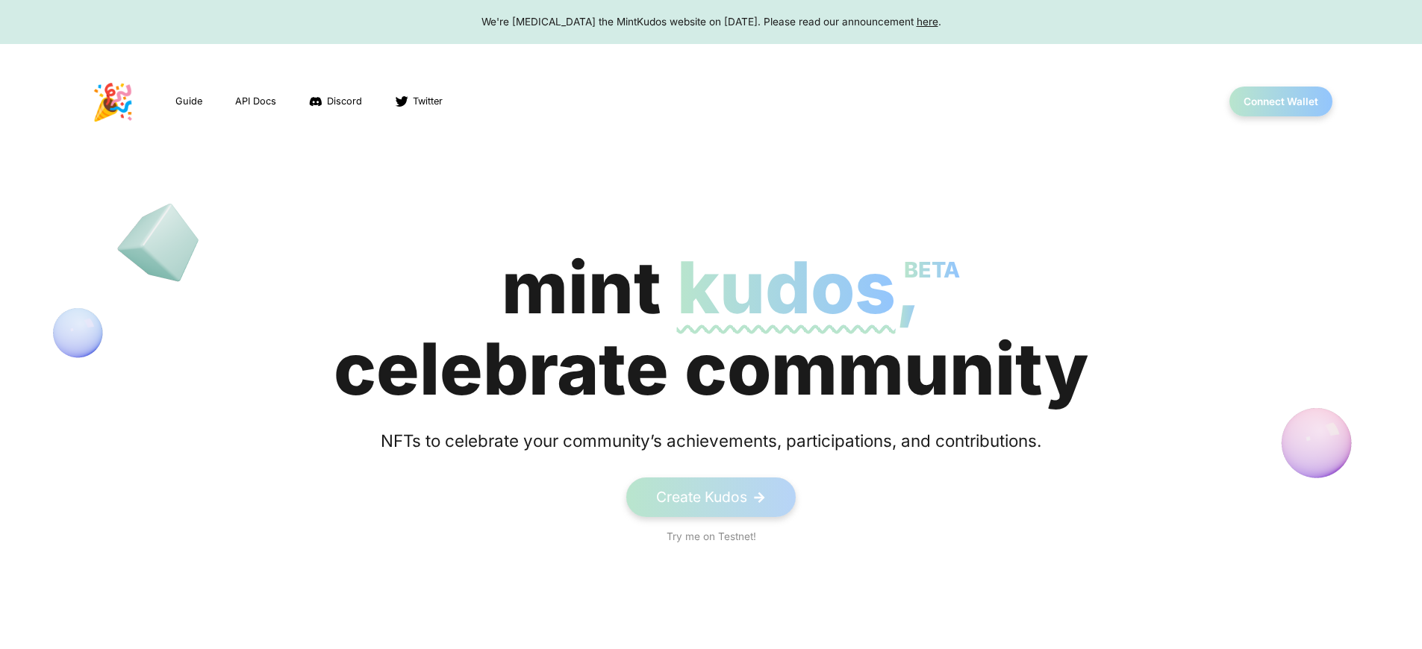
click at [711, 328] on span "kudos BETA" at bounding box center [786, 287] width 219 height 87
click at [1280, 102] on button "Connect Wallet" at bounding box center [1281, 102] width 107 height 31
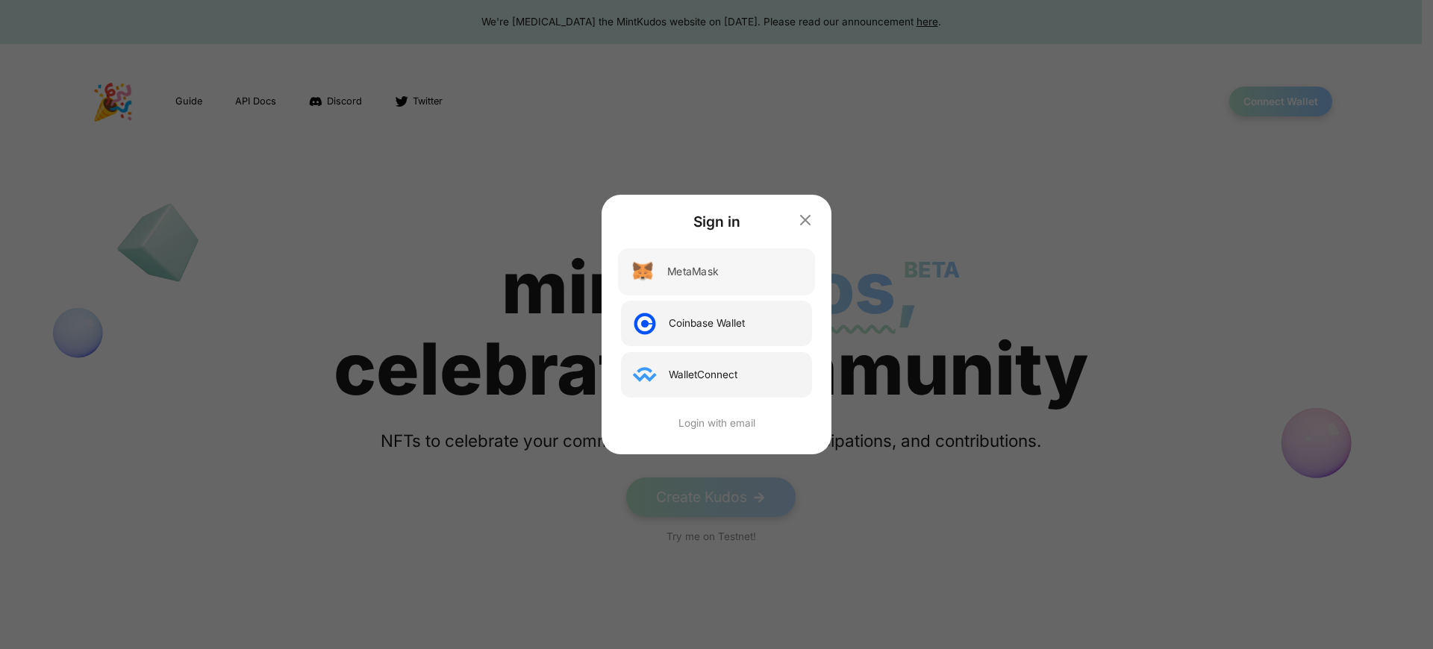
click at [694, 272] on div "MetaMask" at bounding box center [692, 272] width 51 height 16
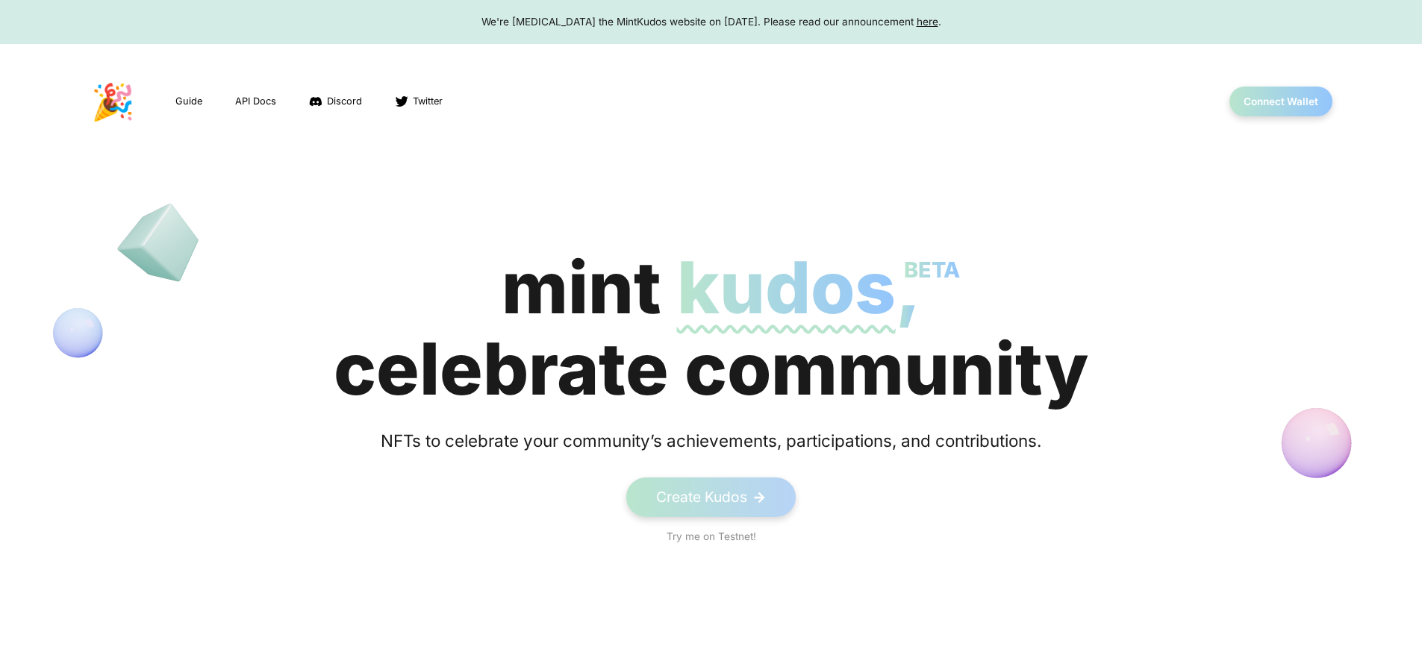
click at [711, 22] on div "We're sunsetting the MintKudos website on August 5th, 2023. Please read our ann…" at bounding box center [711, 21] width 1394 height 15
click at [1280, 102] on button "Connect Wallet" at bounding box center [1281, 102] width 107 height 31
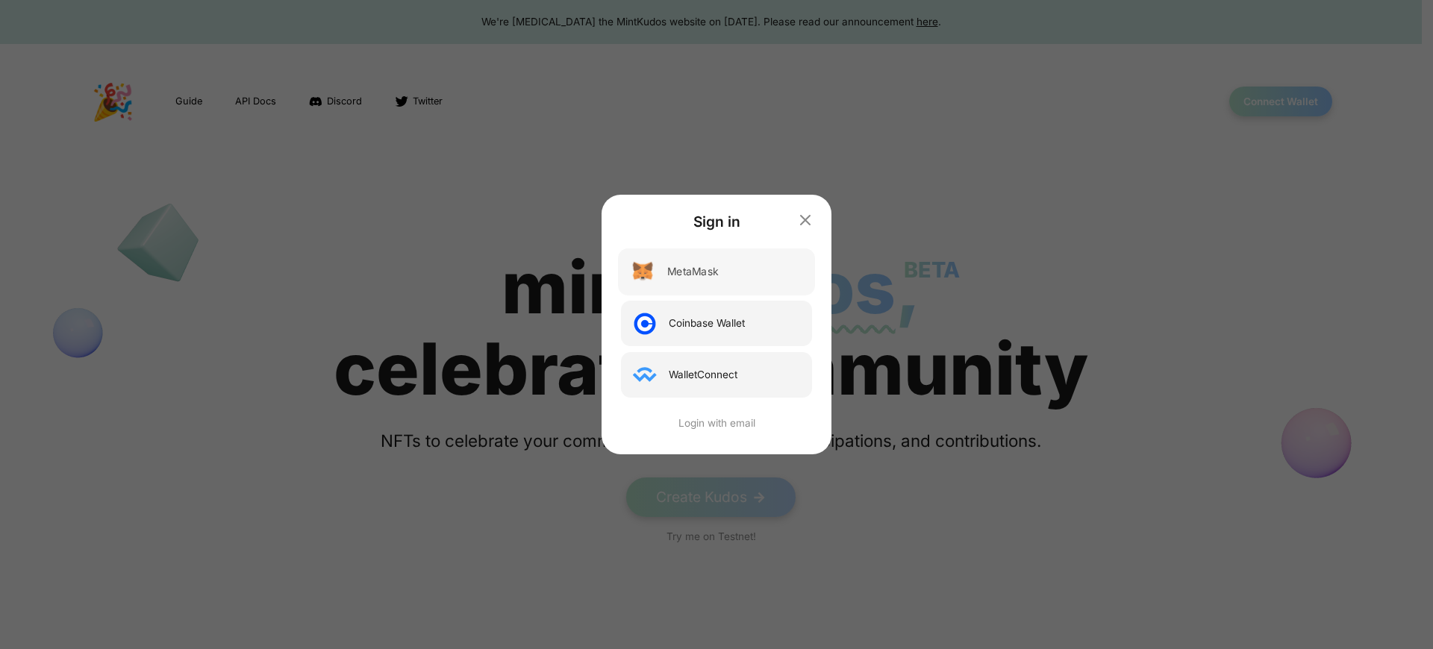
click at [694, 272] on div "MetaMask" at bounding box center [692, 272] width 51 height 16
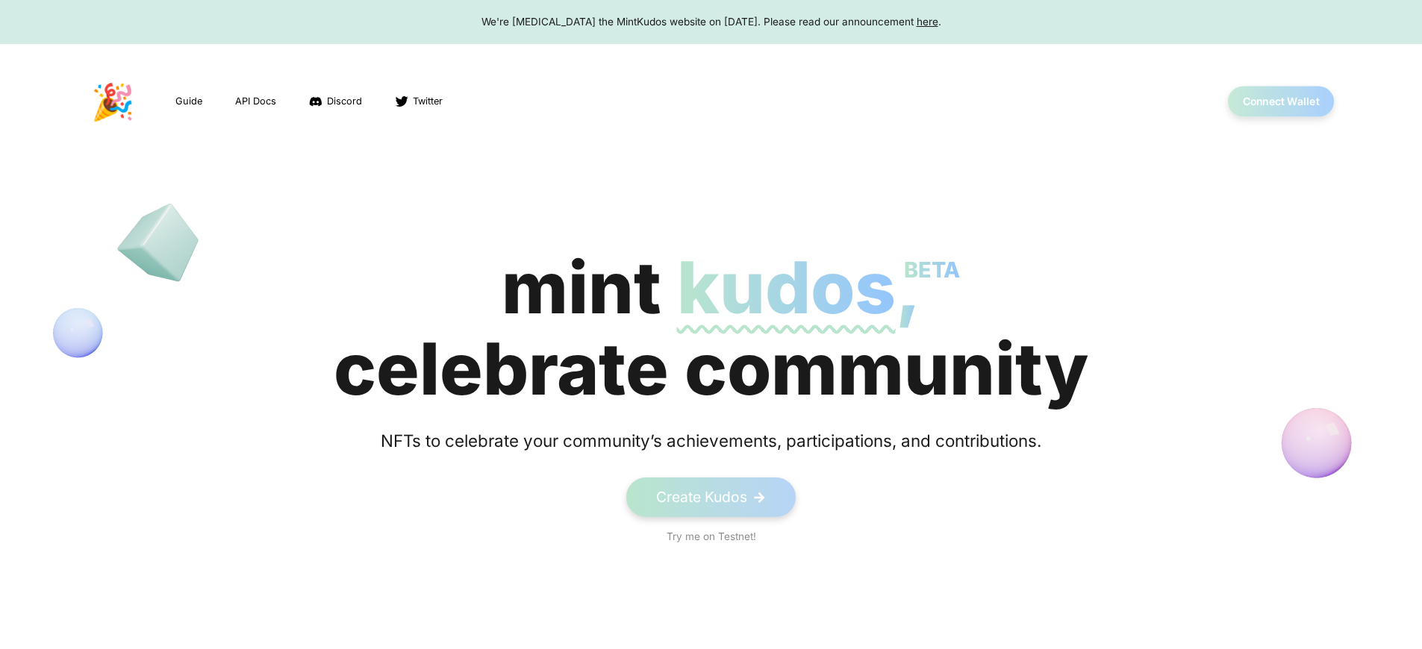
click at [1280, 102] on button "Connect Wallet" at bounding box center [1281, 102] width 107 height 31
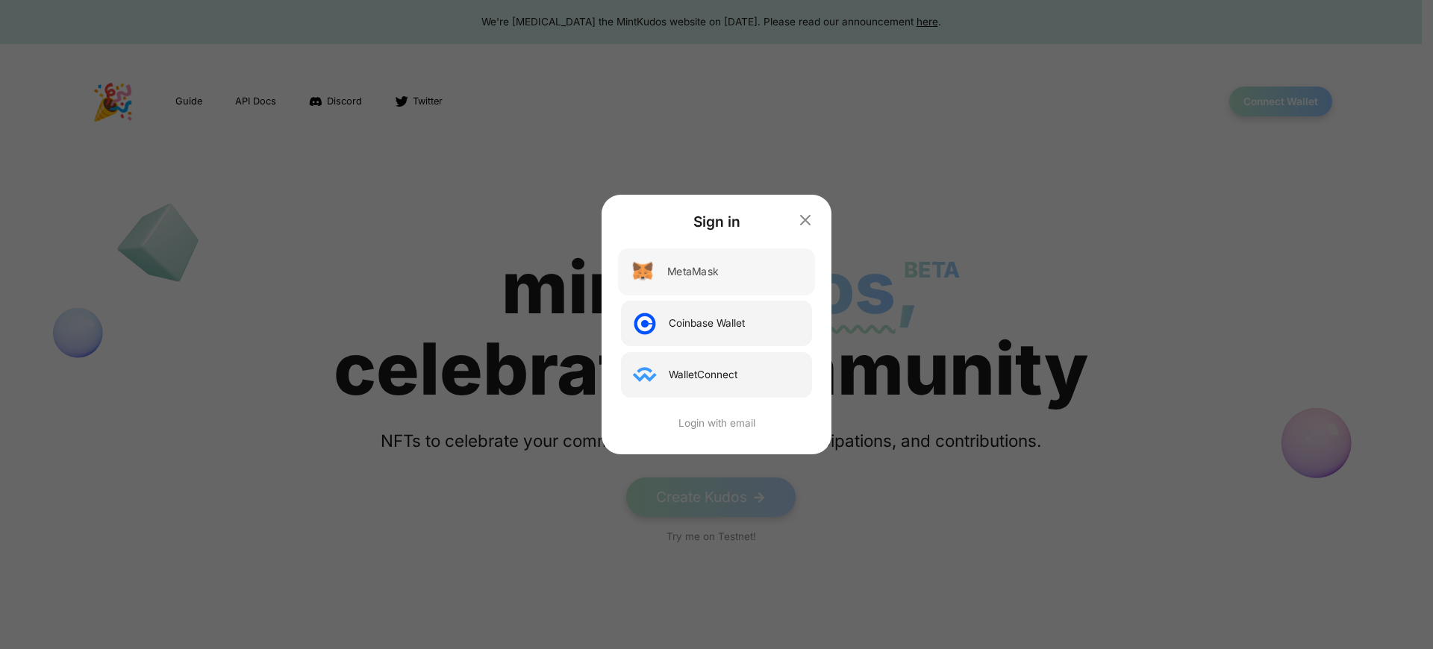
click at [694, 272] on div "MetaMask" at bounding box center [692, 272] width 51 height 16
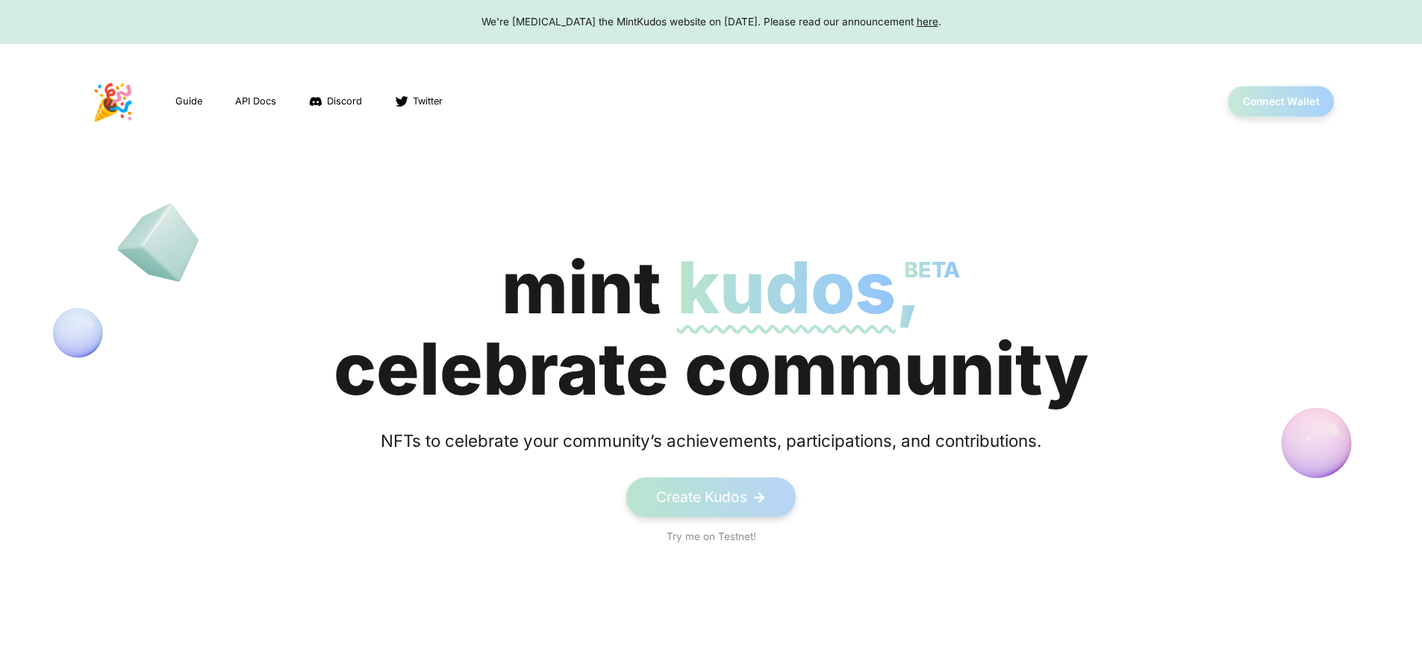
click at [1280, 102] on button "Connect Wallet" at bounding box center [1281, 102] width 107 height 31
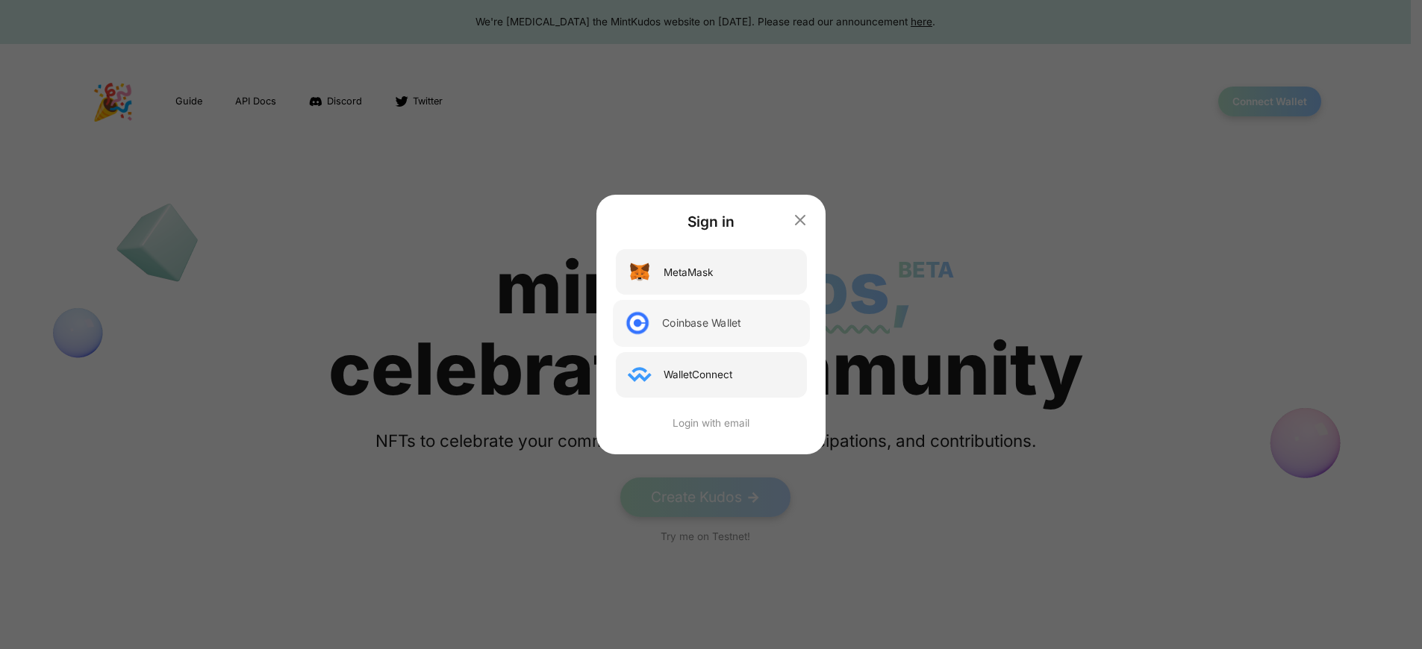
click at [711, 328] on div "Coinbase Wallet" at bounding box center [701, 324] width 78 height 16
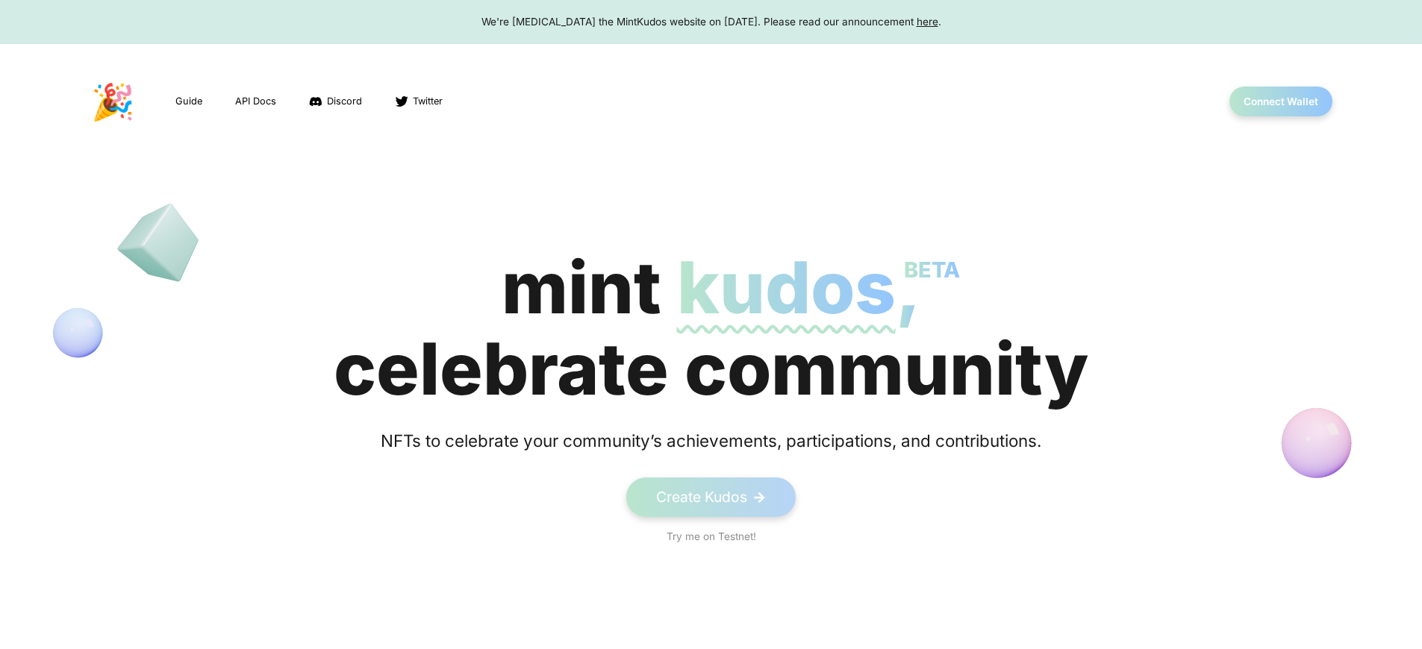
click at [711, 328] on span "kudos BETA" at bounding box center [786, 287] width 219 height 87
click at [1280, 102] on button "Connect Wallet" at bounding box center [1281, 102] width 107 height 31
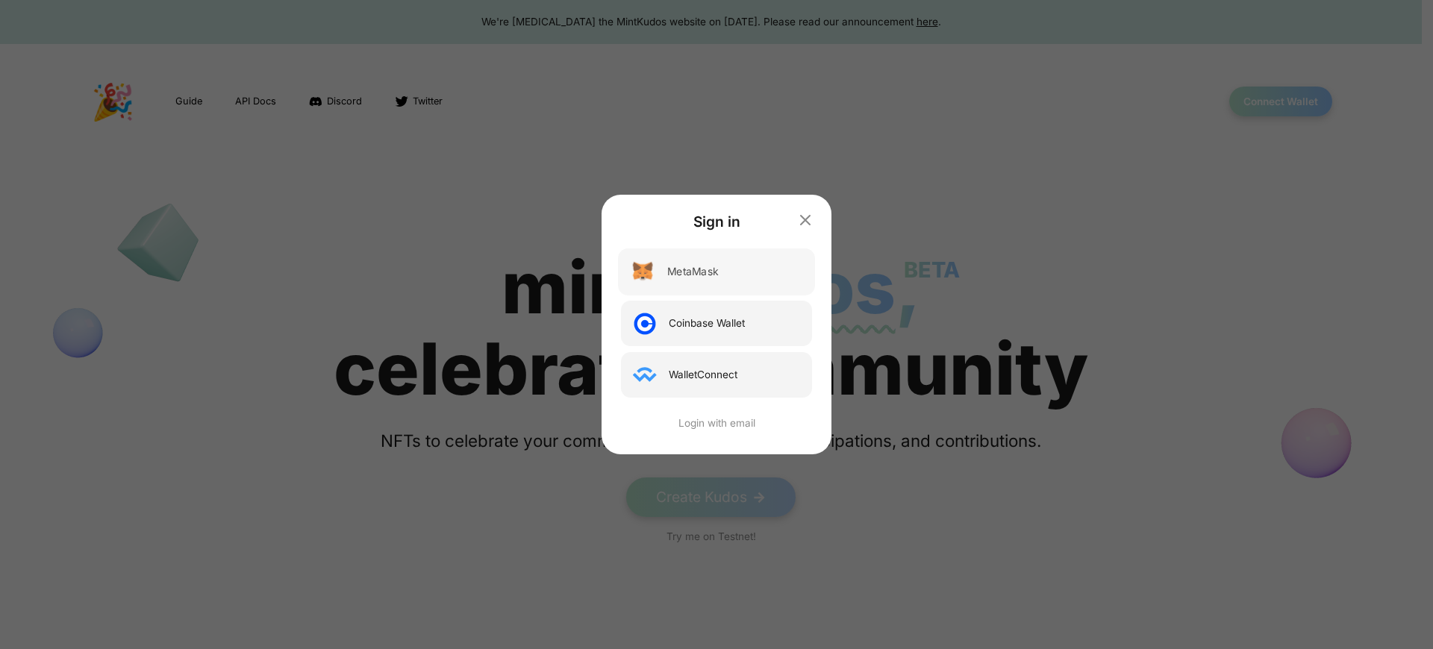
click at [694, 272] on div "MetaMask" at bounding box center [692, 272] width 51 height 16
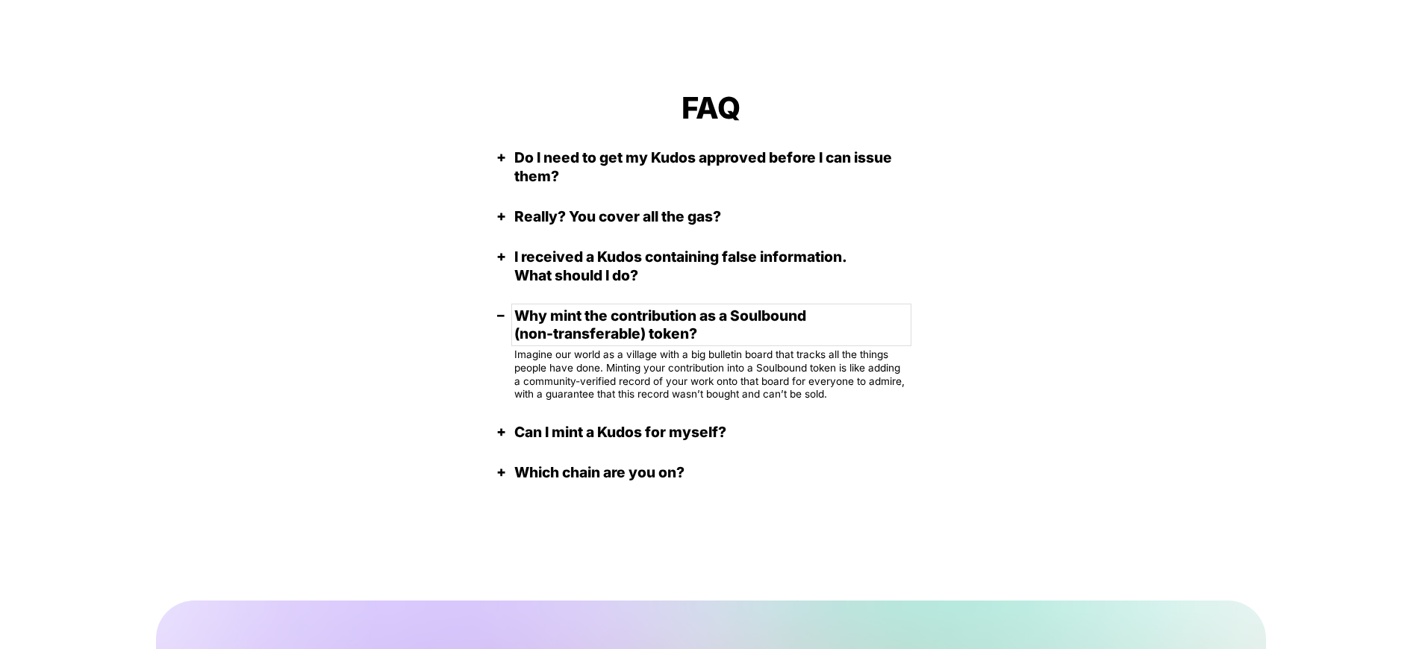
scroll to position [3109, 0]
